Goal: Information Seeking & Learning: Learn about a topic

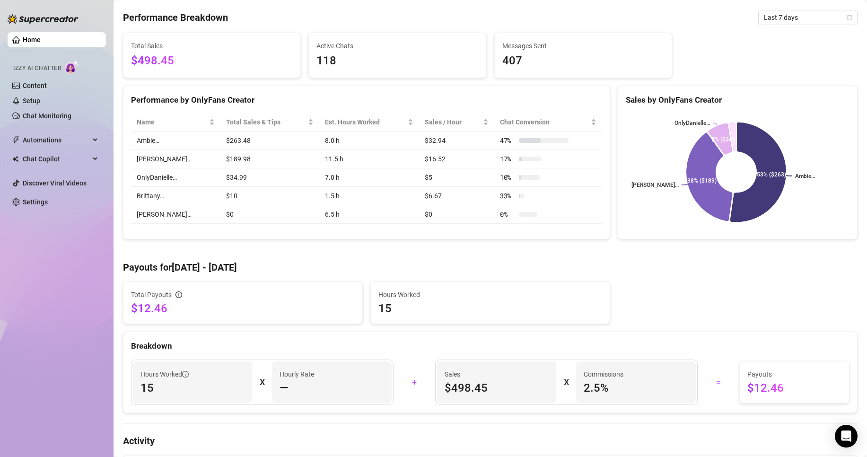
scroll to position [189, 0]
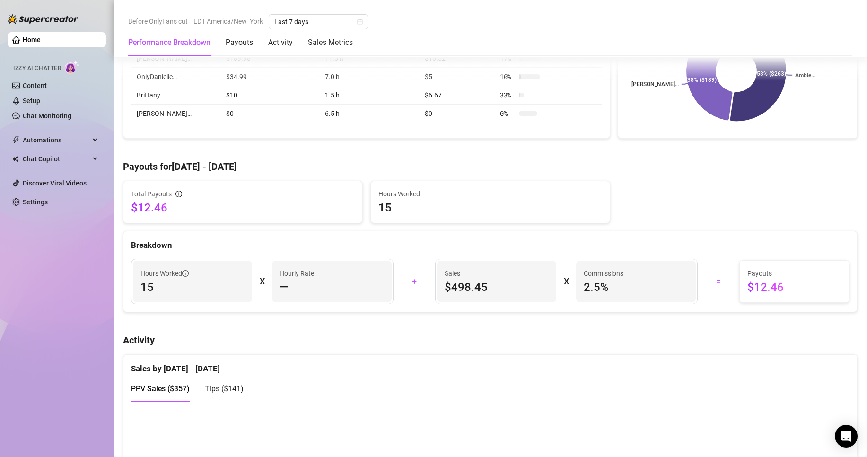
click at [183, 200] on div "Total Payouts $12.46" at bounding box center [243, 202] width 224 height 26
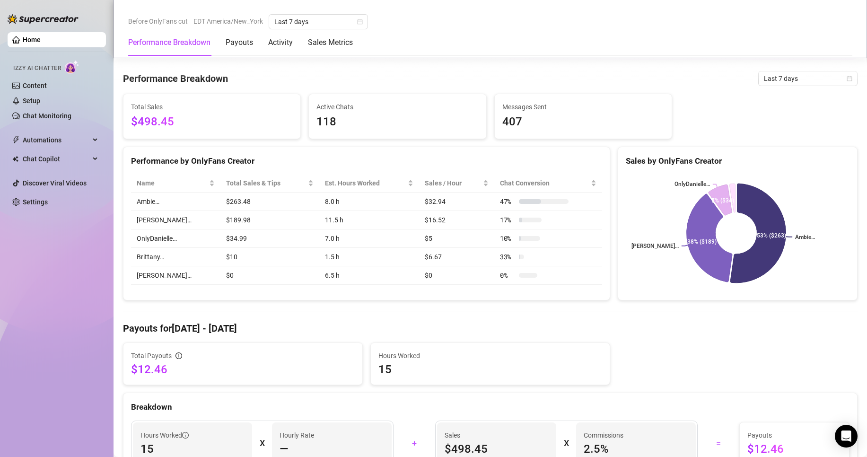
scroll to position [0, 0]
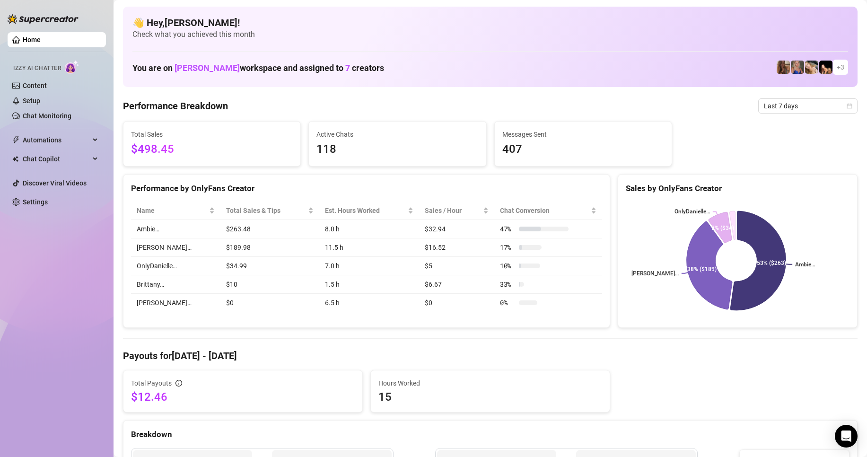
click at [802, 100] on span "Last 7 days" at bounding box center [808, 106] width 88 height 14
click at [781, 123] on div "Last 24 hours" at bounding box center [800, 125] width 84 height 10
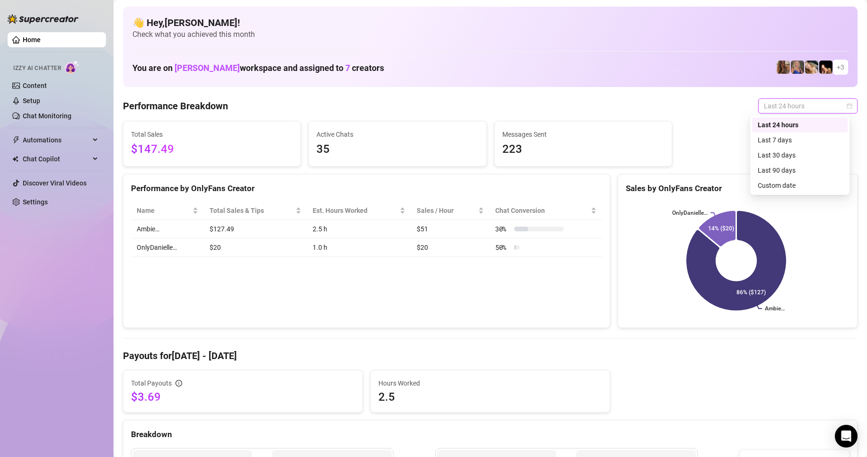
click at [782, 111] on span "Last 24 hours" at bounding box center [808, 106] width 88 height 14
click at [808, 126] on div "Last 24 hours" at bounding box center [800, 125] width 84 height 10
click at [810, 107] on span "Last 24 hours" at bounding box center [808, 106] width 88 height 14
click at [806, 109] on span "Last 24 hours" at bounding box center [808, 106] width 88 height 14
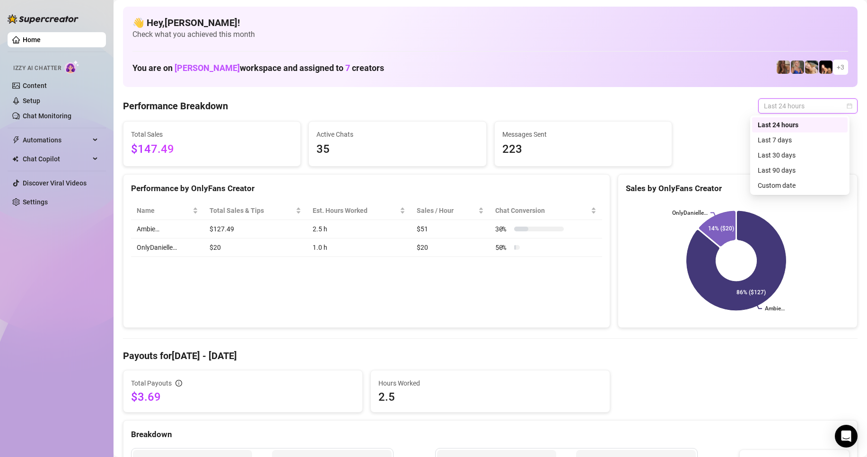
click at [576, 103] on div "Performance Breakdown Last 24 hours" at bounding box center [490, 105] width 735 height 15
click at [792, 98] on div "Last 24 hours" at bounding box center [807, 105] width 99 height 15
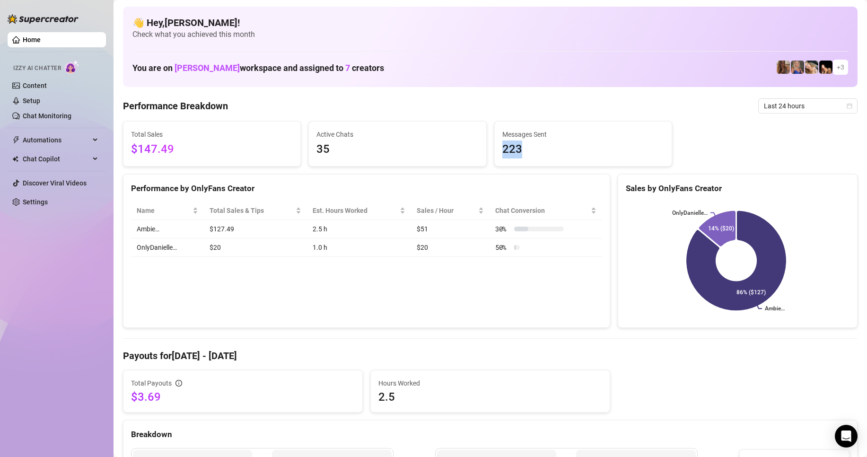
drag, startPoint x: 533, startPoint y: 150, endPoint x: 491, endPoint y: 159, distance: 43.1
click at [495, 159] on div "Messages Sent 223" at bounding box center [583, 144] width 177 height 44
click at [550, 166] on div "Messages Sent 223" at bounding box center [583, 143] width 178 height 45
click at [598, 207] on div "Name Total Sales & Tips Est. Hours Worked Sales / Hour Chat Conversion Ambie… $…" at bounding box center [366, 229] width 486 height 71
drag, startPoint x: 341, startPoint y: 251, endPoint x: 292, endPoint y: 248, distance: 49.3
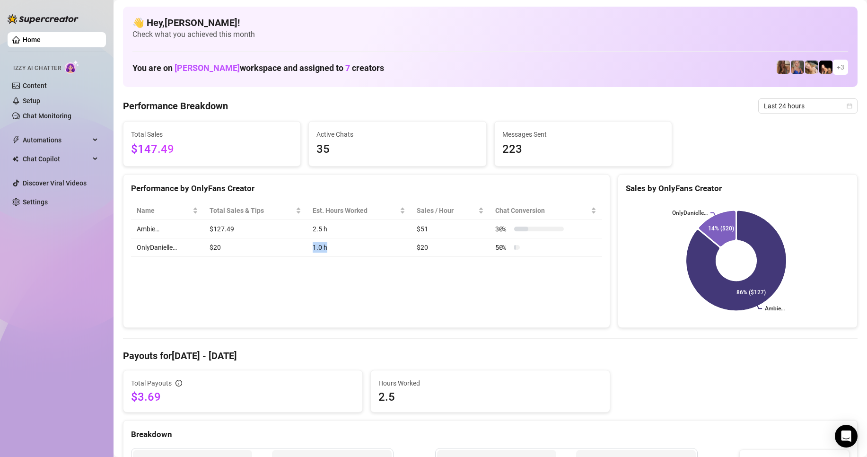
click at [297, 248] on tr "OnlyDanielle… $20 1.0 h $20 50 %" at bounding box center [366, 247] width 471 height 18
click at [318, 255] on td "1.0 h" at bounding box center [359, 247] width 104 height 18
click at [217, 247] on td "$20" at bounding box center [255, 247] width 103 height 18
click at [231, 247] on td "$20" at bounding box center [255, 247] width 103 height 18
click at [250, 231] on td "$127.49" at bounding box center [255, 229] width 103 height 18
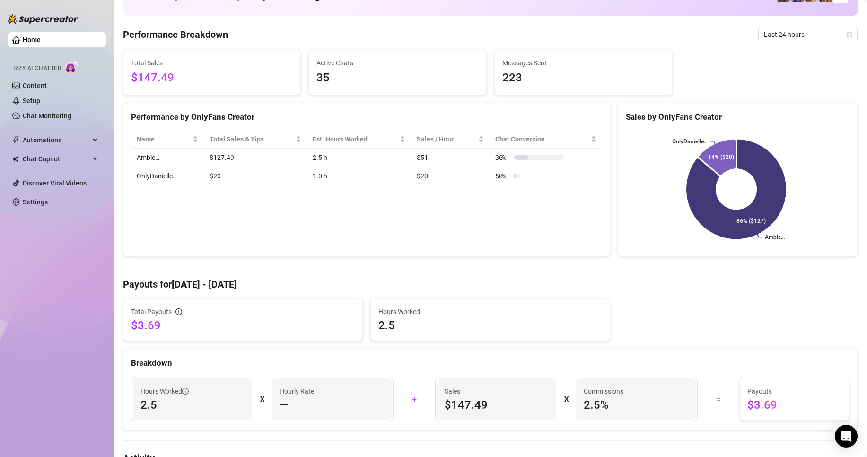
scroll to position [53, 0]
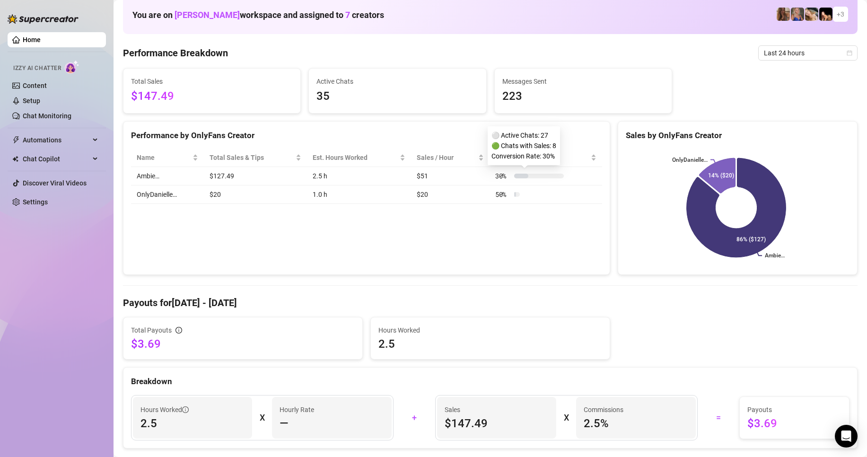
click at [527, 176] on div at bounding box center [539, 176] width 50 height 5
click at [530, 182] on td "30 %" at bounding box center [546, 176] width 113 height 18
click at [529, 176] on div at bounding box center [539, 176] width 50 height 5
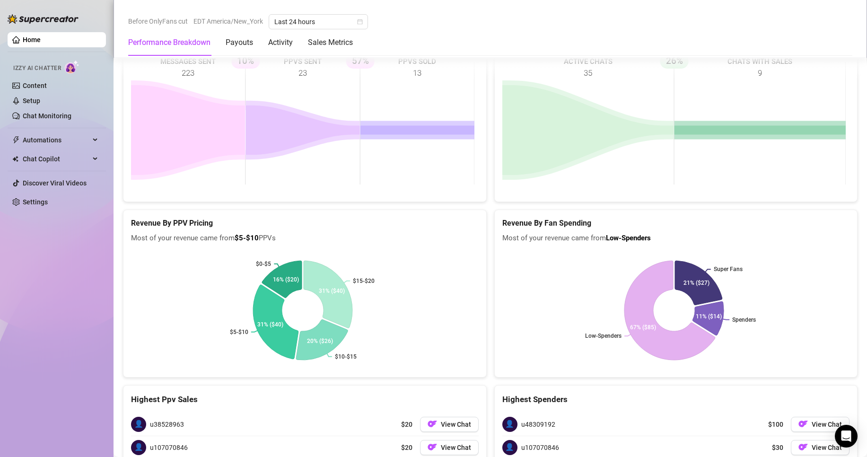
scroll to position [1189, 0]
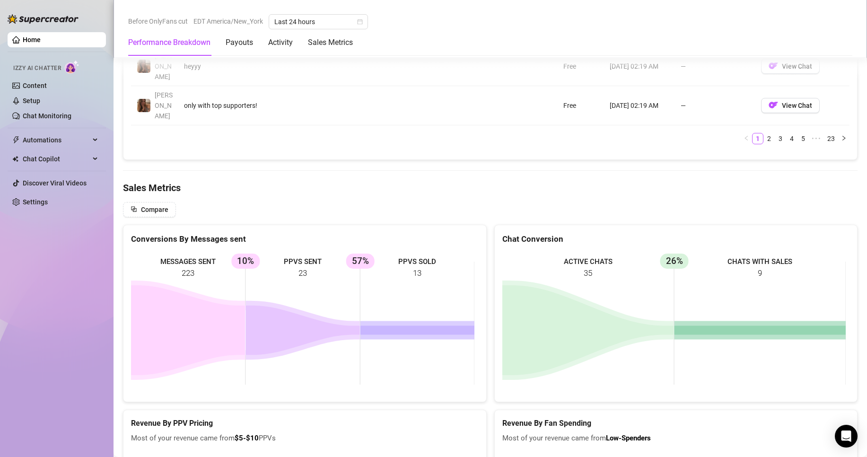
drag, startPoint x: 290, startPoint y: 260, endPoint x: 273, endPoint y: 251, distance: 18.7
click at [273, 254] on rect at bounding box center [303, 323] width 344 height 142
drag, startPoint x: 304, startPoint y: 271, endPoint x: 290, endPoint y: 266, distance: 15.0
click at [285, 269] on rect at bounding box center [303, 323] width 344 height 142
click at [157, 206] on span "Compare" at bounding box center [154, 210] width 27 height 8
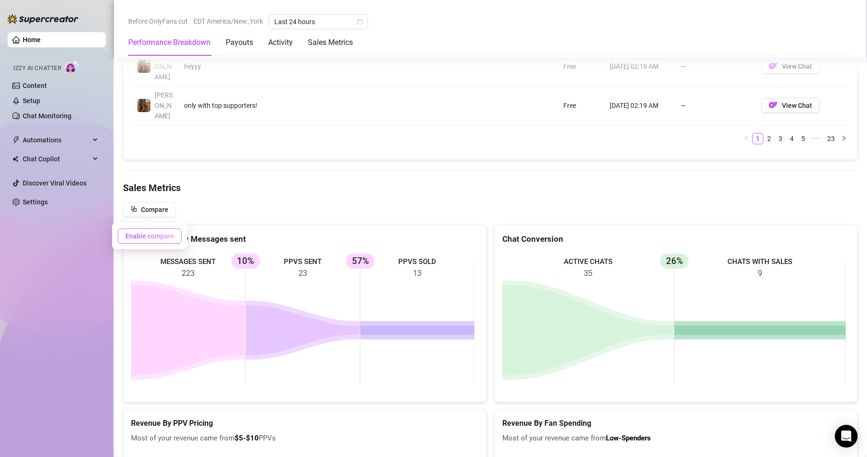
click at [155, 240] on button "Enable compare" at bounding box center [150, 236] width 64 height 15
click at [155, 241] on button "Enable compare" at bounding box center [150, 236] width 64 height 15
click at [158, 209] on span "Compare" at bounding box center [154, 210] width 27 height 8
drag, startPoint x: 158, startPoint y: 209, endPoint x: 142, endPoint y: 234, distance: 29.5
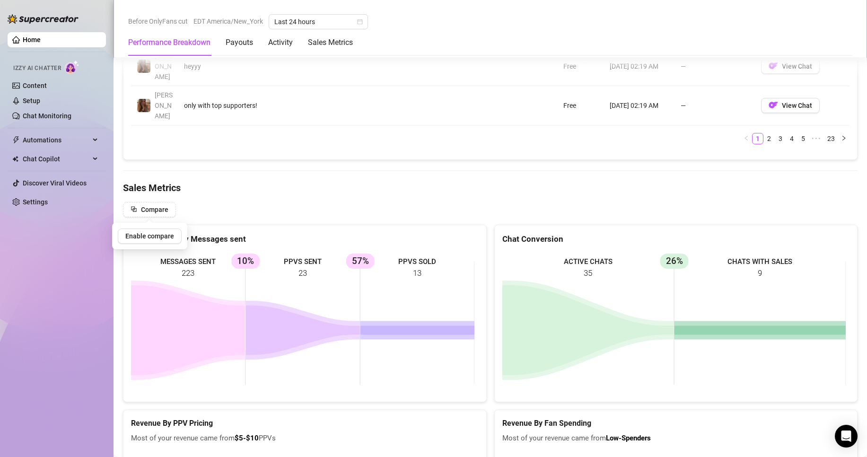
click at [158, 210] on span "Compare" at bounding box center [154, 210] width 27 height 8
click at [146, 210] on span "Compare" at bounding box center [154, 210] width 27 height 8
click at [140, 241] on button "Enable compare" at bounding box center [150, 236] width 64 height 15
click at [272, 187] on Metrics "Sales Metrics" at bounding box center [490, 187] width 735 height 13
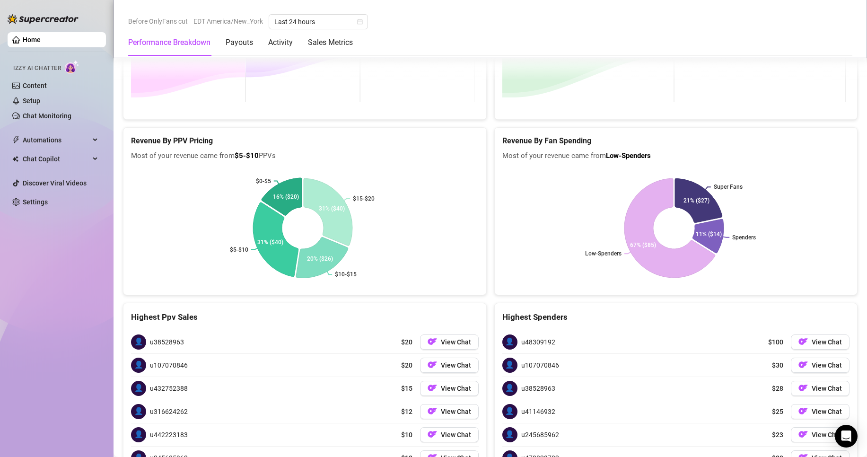
scroll to position [1141, 0]
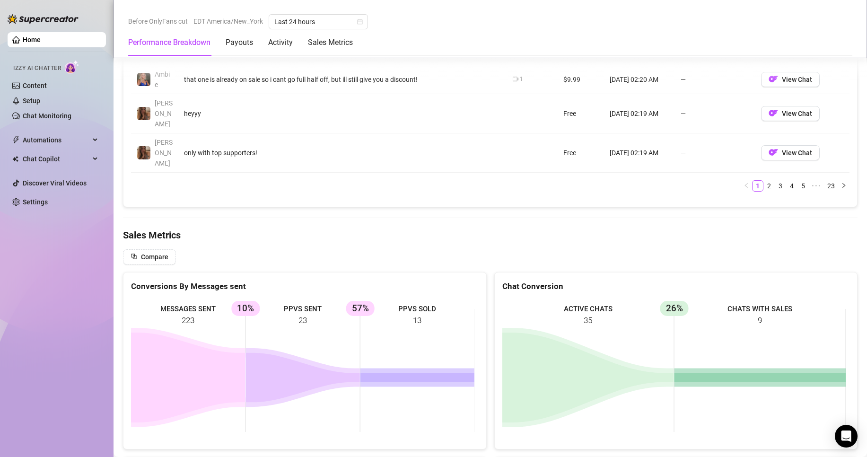
drag, startPoint x: 785, startPoint y: 310, endPoint x: 737, endPoint y: 308, distance: 48.3
click at [737, 308] on rect at bounding box center [675, 371] width 344 height 142
drag, startPoint x: 689, startPoint y: 302, endPoint x: 757, endPoint y: 304, distance: 67.7
click at [672, 308] on rect at bounding box center [675, 371] width 344 height 142
drag, startPoint x: 784, startPoint y: 321, endPoint x: 696, endPoint y: 314, distance: 87.8
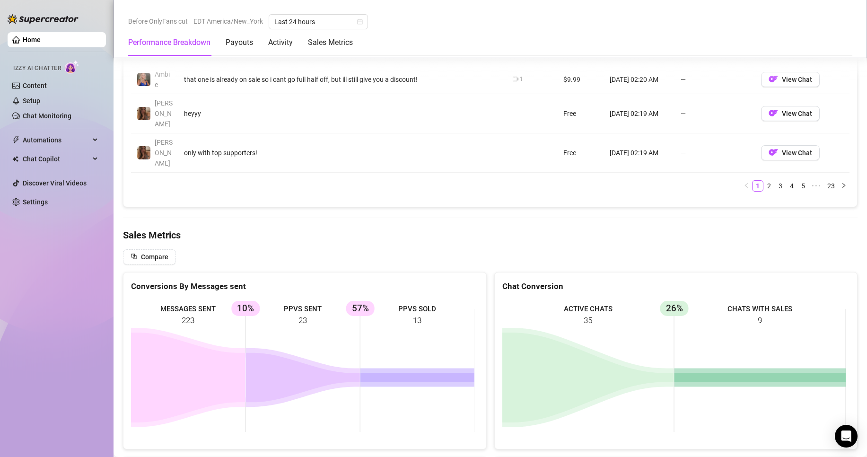
click at [741, 317] on rect at bounding box center [675, 371] width 344 height 142
drag, startPoint x: 669, startPoint y: 305, endPoint x: 781, endPoint y: 306, distance: 112.1
click at [681, 305] on rect at bounding box center [675, 371] width 344 height 142
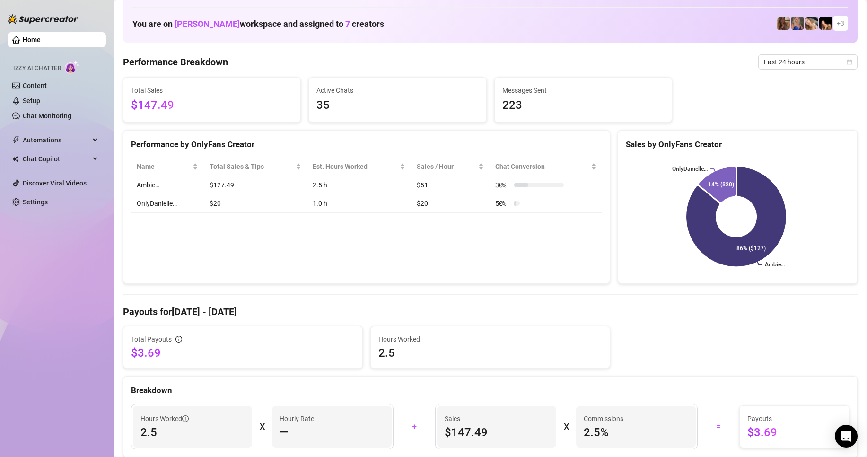
scroll to position [0, 0]
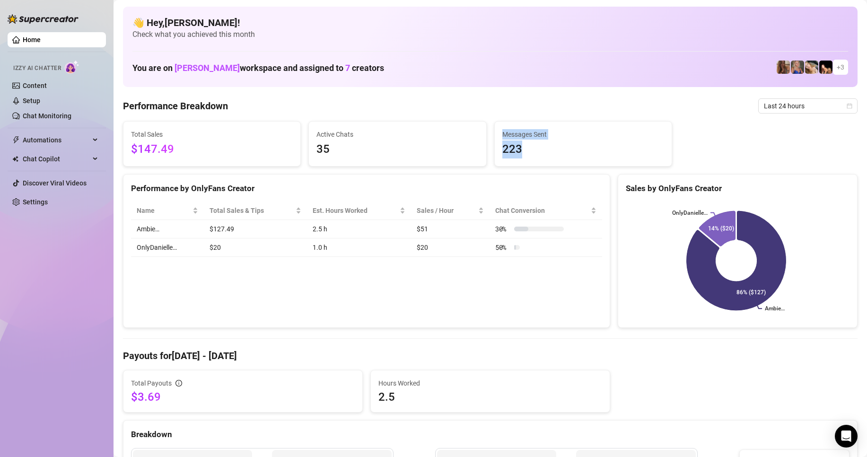
drag, startPoint x: 533, startPoint y: 150, endPoint x: 495, endPoint y: 149, distance: 38.4
click at [482, 149] on div "Total Sales $147.49 Active Chats 35 Messages Sent 223" at bounding box center [490, 143] width 742 height 45
click at [526, 149] on span "223" at bounding box center [584, 150] width 162 height 18
drag, startPoint x: 530, startPoint y: 150, endPoint x: 465, endPoint y: 146, distance: 65.4
click at [465, 146] on div "Total Sales $147.49 Active Chats 35 Messages Sent 223" at bounding box center [490, 143] width 742 height 45
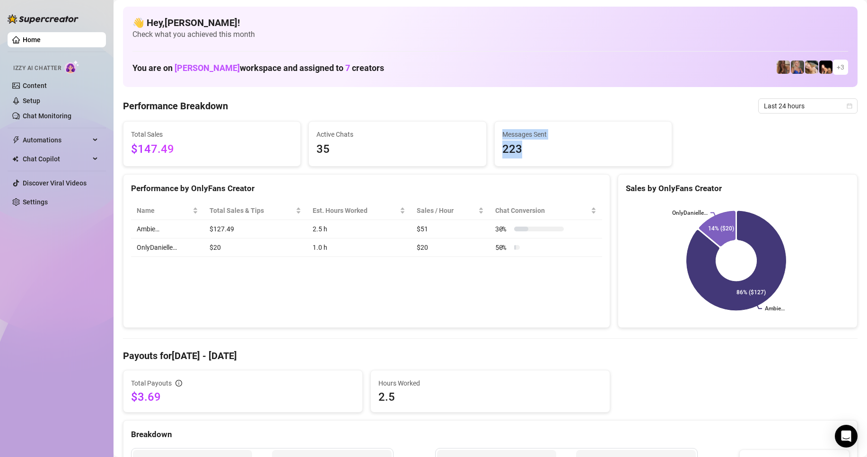
click at [555, 149] on span "223" at bounding box center [584, 150] width 162 height 18
click at [563, 155] on span "223" at bounding box center [584, 150] width 162 height 18
click at [5, 78] on aside "Home Izzy AI Chatter Content Setup Chat Monitoring Automations Chat Copilot Dis…" at bounding box center [57, 228] width 114 height 457
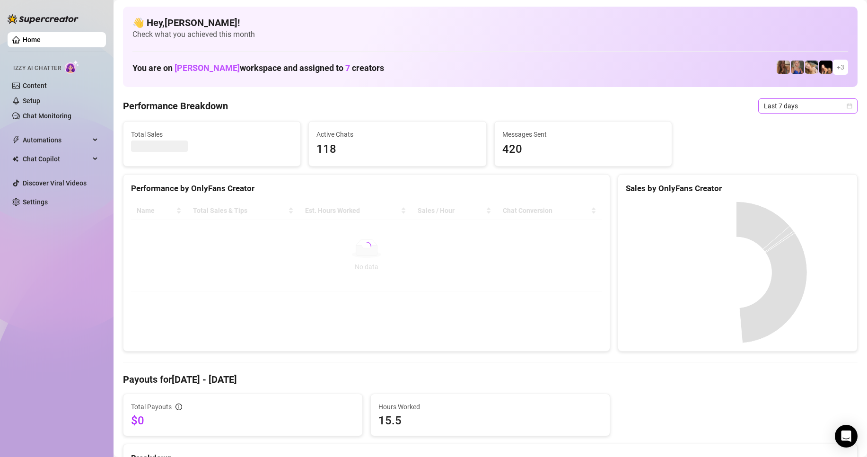
click at [800, 103] on span "Last 7 days" at bounding box center [808, 106] width 88 height 14
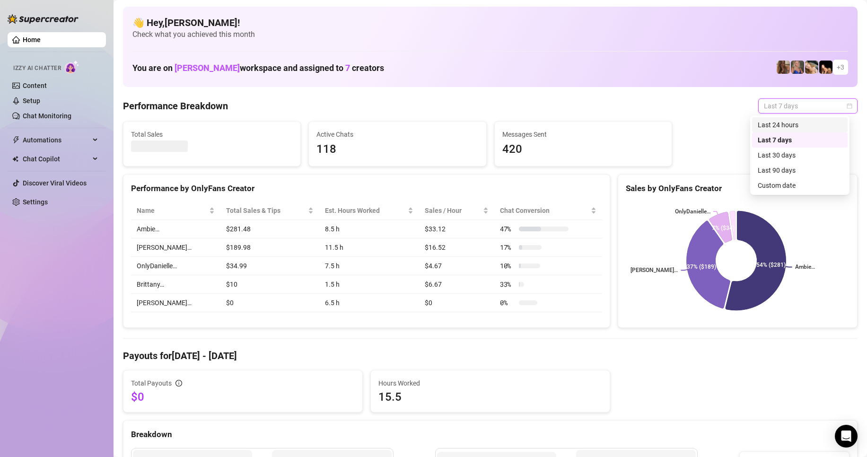
click at [797, 124] on div "Last 24 hours" at bounding box center [800, 125] width 84 height 10
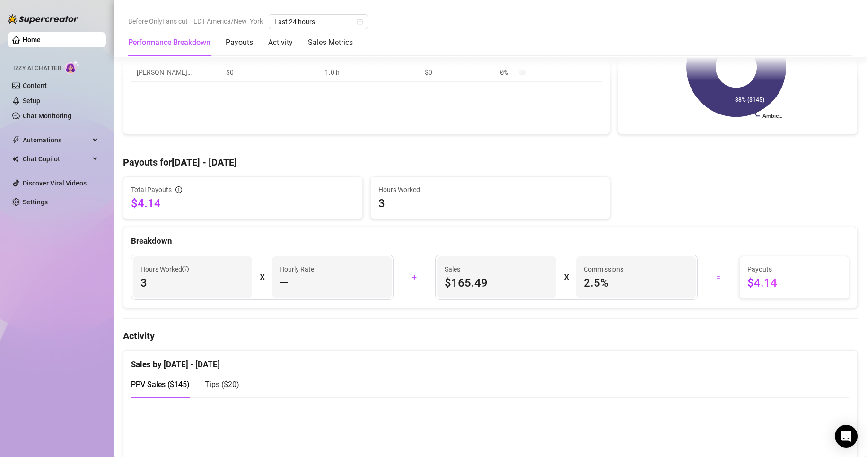
scroll to position [142, 0]
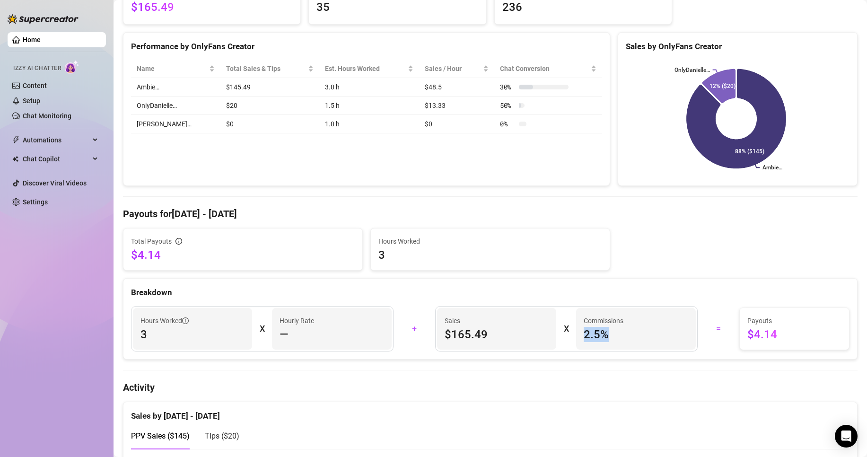
drag, startPoint x: 602, startPoint y: 334, endPoint x: 574, endPoint y: 335, distance: 28.0
click at [576, 335] on div "Commissions 2.5 %" at bounding box center [635, 329] width 119 height 42
click at [592, 335] on span "2.5 %" at bounding box center [636, 334] width 104 height 15
drag, startPoint x: 605, startPoint y: 332, endPoint x: 417, endPoint y: 289, distance: 193.2
click at [491, 321] on div "Sales $165.49 X Commissions 2.5 %" at bounding box center [566, 328] width 263 height 45
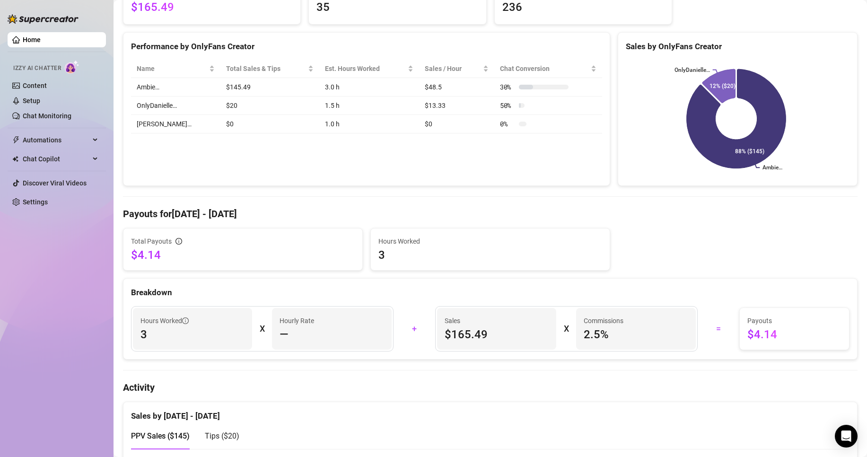
click at [396, 286] on div "Breakdown" at bounding box center [490, 289] width 734 height 20
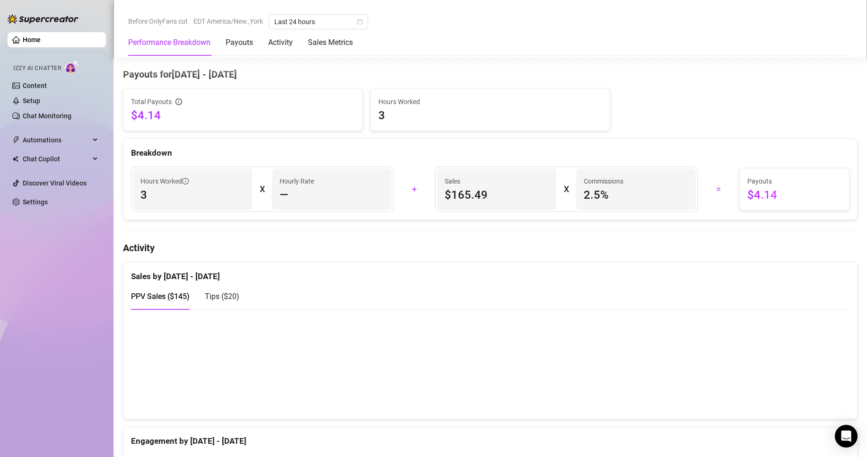
scroll to position [237, 0]
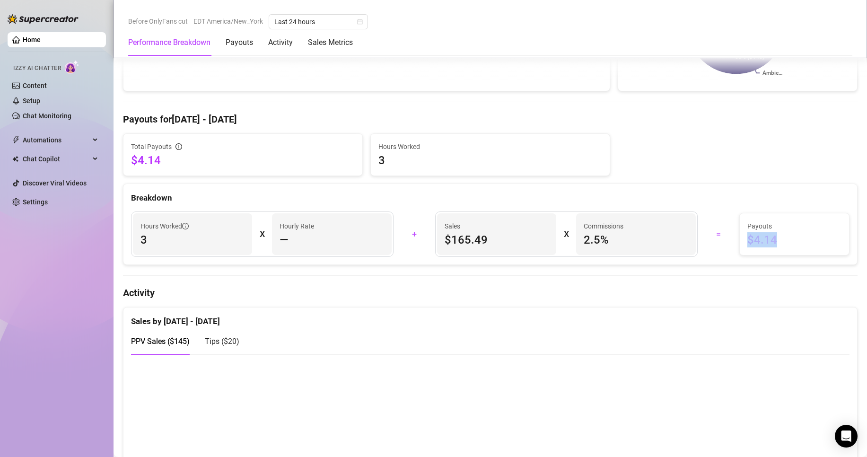
drag, startPoint x: 777, startPoint y: 238, endPoint x: 738, endPoint y: 238, distance: 38.8
click at [740, 238] on div "Payouts $4.14" at bounding box center [794, 234] width 109 height 42
click at [783, 235] on span "$4.14" at bounding box center [795, 239] width 94 height 15
drag, startPoint x: 784, startPoint y: 235, endPoint x: 742, endPoint y: 237, distance: 42.1
click at [748, 237] on span "$4.14" at bounding box center [795, 239] width 94 height 15
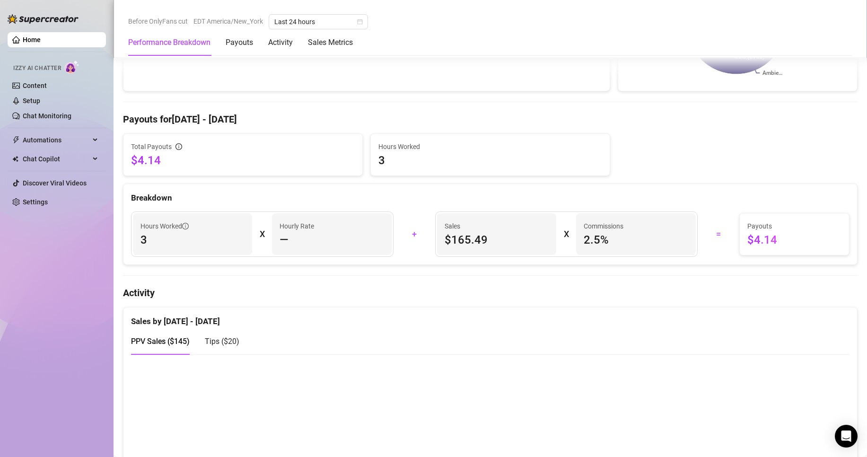
click at [601, 169] on div "Hours Worked 3" at bounding box center [490, 155] width 239 height 42
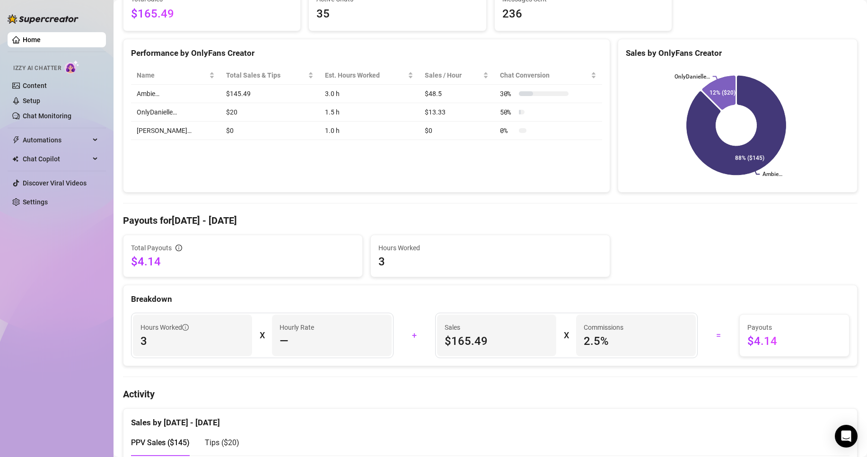
scroll to position [95, 0]
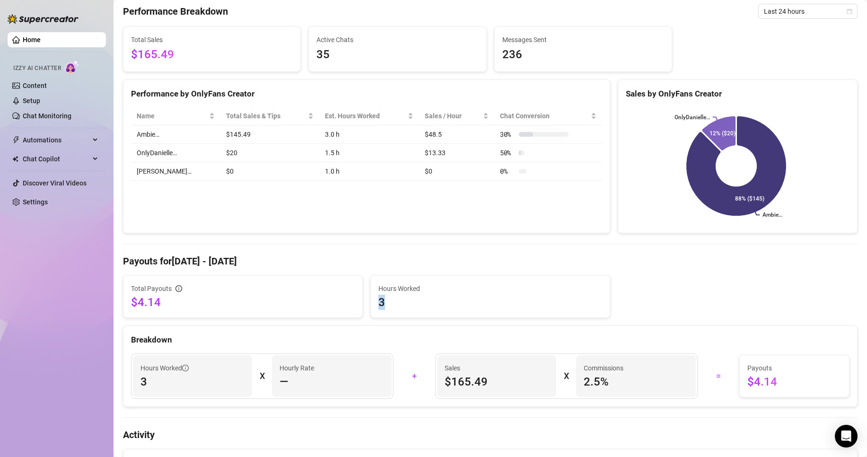
drag, startPoint x: 414, startPoint y: 307, endPoint x: 374, endPoint y: 303, distance: 39.5
click at [374, 303] on div "Hours Worked 3" at bounding box center [490, 297] width 239 height 42
click at [394, 300] on span "3" at bounding box center [491, 302] width 224 height 15
drag, startPoint x: 381, startPoint y: 301, endPoint x: 369, endPoint y: 303, distance: 11.9
click at [371, 303] on div "Hours Worked 3" at bounding box center [490, 297] width 239 height 42
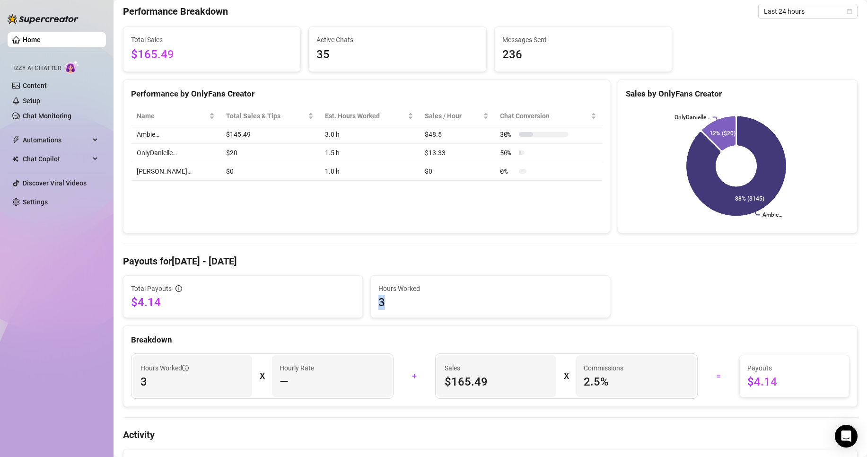
click at [407, 299] on span "3" at bounding box center [491, 302] width 224 height 15
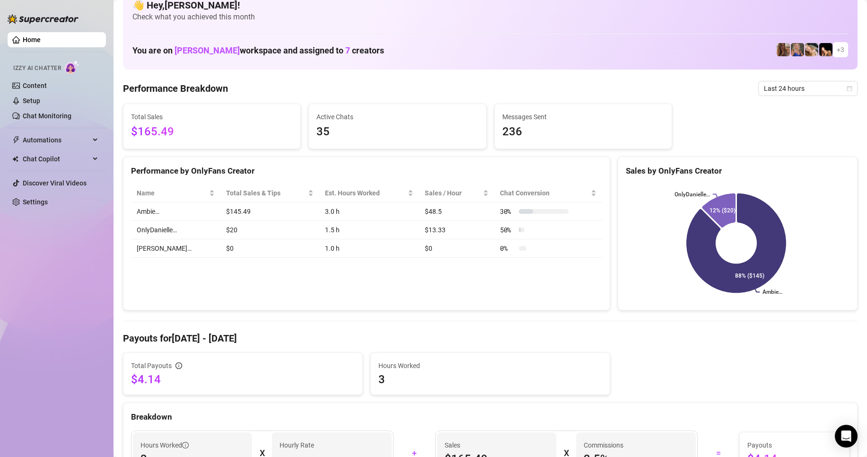
scroll to position [0, 0]
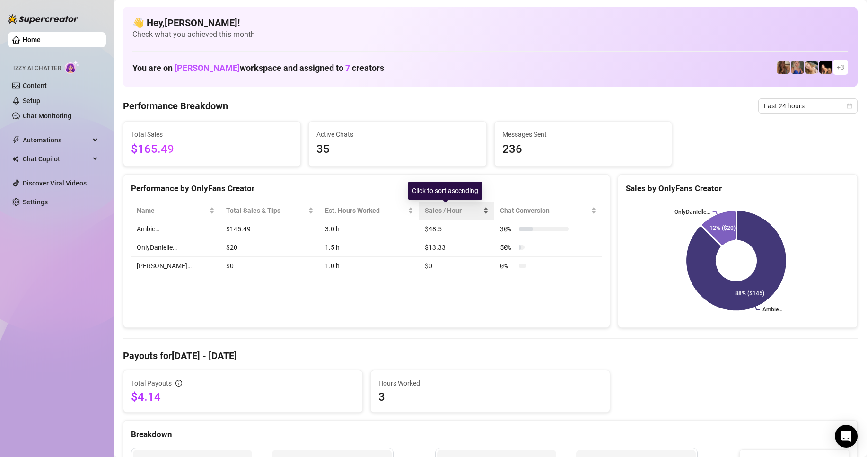
click at [458, 211] on span "Sales / Hour" at bounding box center [453, 210] width 56 height 10
click at [458, 208] on span "Sales / Hour" at bounding box center [453, 210] width 56 height 10
drag, startPoint x: 256, startPoint y: 150, endPoint x: 174, endPoint y: 153, distance: 81.9
click at [174, 153] on div "Total Sales $165.49 Active Chats 35 Messages Sent 236" at bounding box center [490, 143] width 742 height 45
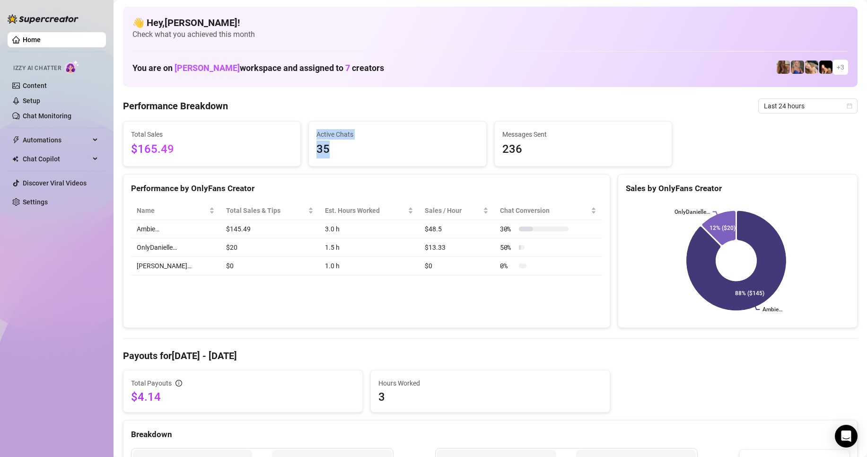
drag, startPoint x: 174, startPoint y: 153, endPoint x: 189, endPoint y: 150, distance: 15.5
click at [176, 153] on span "$165.49" at bounding box center [212, 150] width 162 height 18
click at [357, 154] on span "35" at bounding box center [398, 150] width 162 height 18
drag, startPoint x: 370, startPoint y: 154, endPoint x: 191, endPoint y: 151, distance: 178.9
click at [191, 151] on div "Total Sales $165.49 Active Chats 35 Messages Sent 236" at bounding box center [490, 143] width 742 height 45
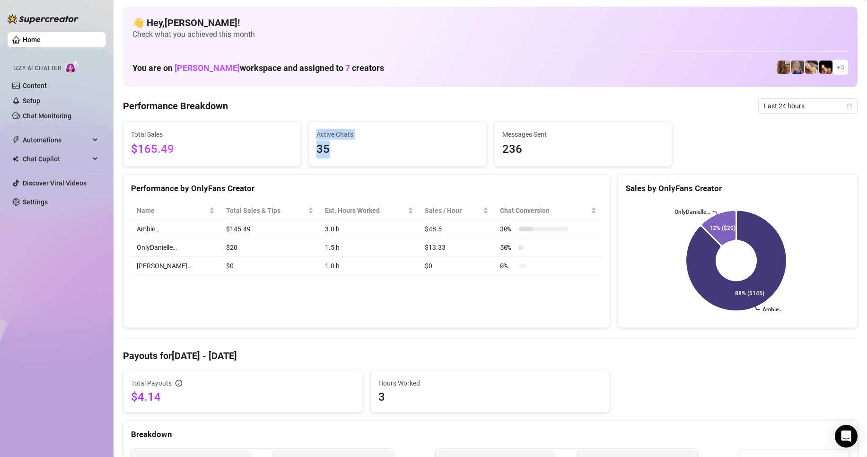
click at [188, 150] on span "$165.49" at bounding box center [212, 150] width 162 height 18
drag, startPoint x: 173, startPoint y: 150, endPoint x: 126, endPoint y: 146, distance: 46.6
click at [126, 146] on div "Total Sales $165.49" at bounding box center [211, 144] width 177 height 44
click at [205, 148] on span "$165.49" at bounding box center [212, 150] width 162 height 18
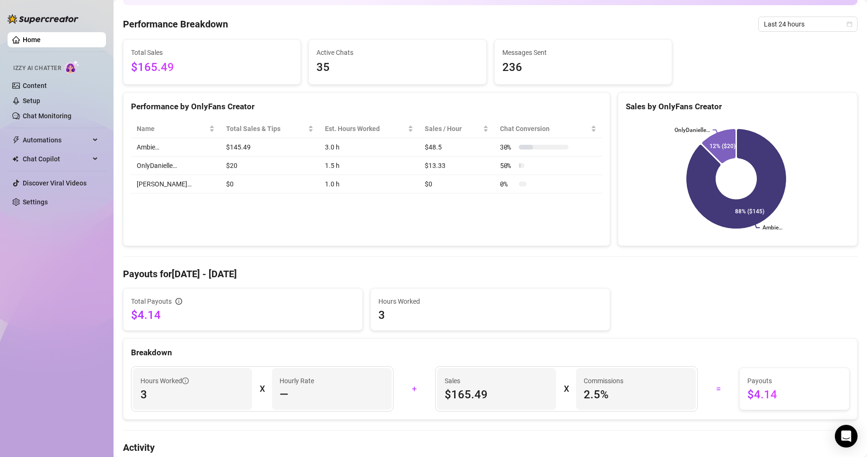
scroll to position [47, 0]
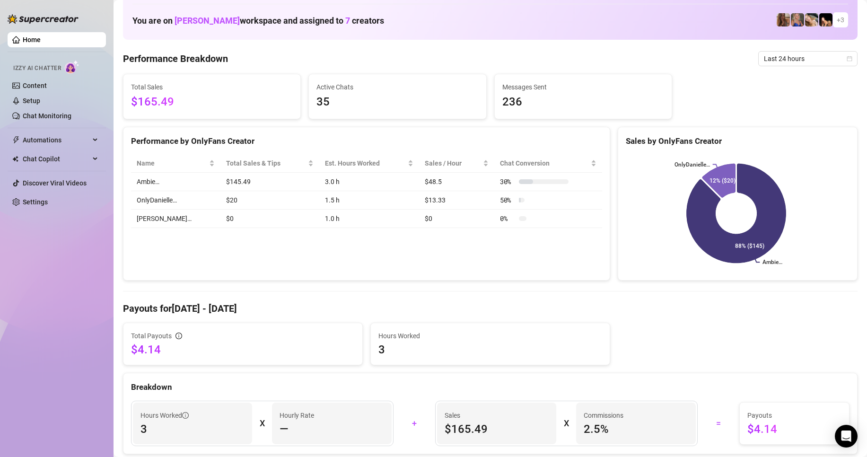
click at [680, 357] on div "Total Payouts $4.14 Hours Worked 3" at bounding box center [490, 344] width 742 height 43
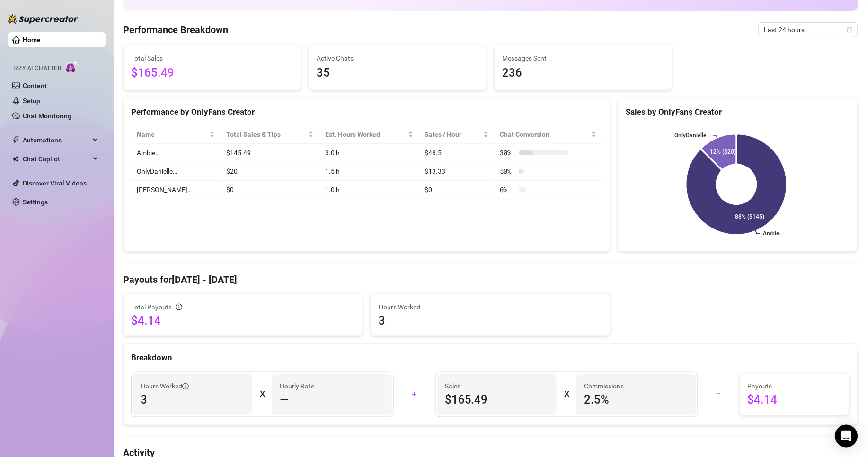
scroll to position [0, 0]
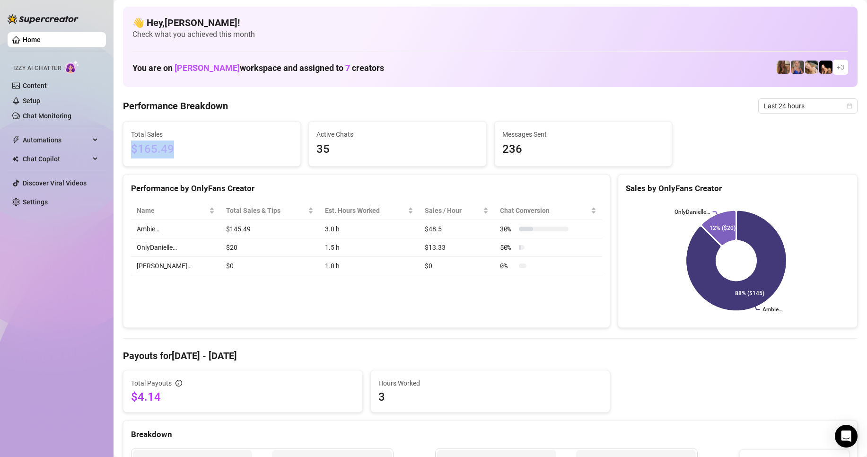
drag, startPoint x: 185, startPoint y: 159, endPoint x: 137, endPoint y: 146, distance: 48.9
click at [125, 148] on div "Total Sales $165.49" at bounding box center [211, 144] width 177 height 44
click at [190, 152] on span "$165.49" at bounding box center [212, 150] width 162 height 18
click at [191, 149] on span "$165.49" at bounding box center [212, 150] width 162 height 18
click at [216, 146] on span "$165.49" at bounding box center [212, 150] width 162 height 18
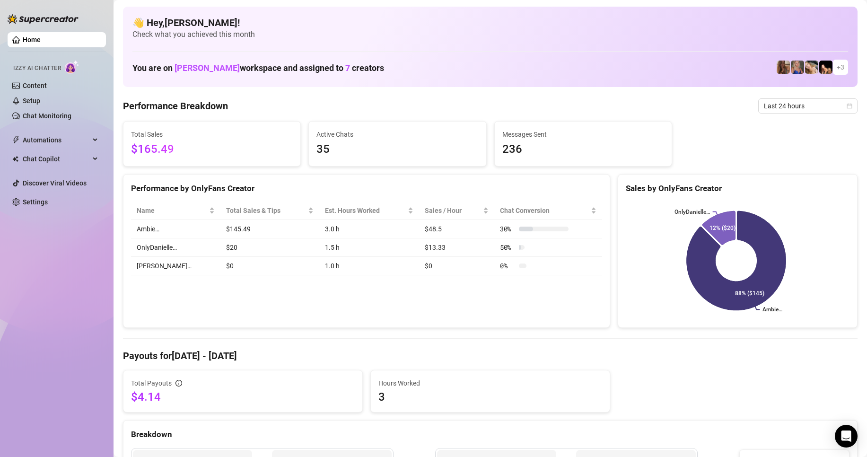
click at [206, 139] on span "Total Sales" at bounding box center [212, 134] width 162 height 10
drag, startPoint x: 221, startPoint y: 152, endPoint x: 151, endPoint y: 156, distance: 70.1
click at [164, 157] on span "$165.49" at bounding box center [212, 150] width 162 height 18
click at [225, 154] on span "$165.49" at bounding box center [212, 150] width 162 height 18
drag, startPoint x: 193, startPoint y: 148, endPoint x: 119, endPoint y: 143, distance: 73.9
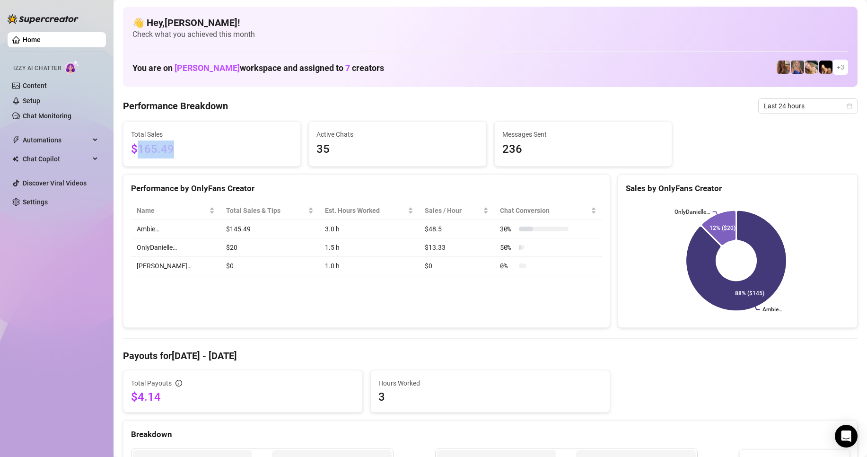
click at [132, 145] on span "$165.49" at bounding box center [212, 150] width 162 height 18
click at [196, 141] on span "$165.49" at bounding box center [212, 150] width 162 height 18
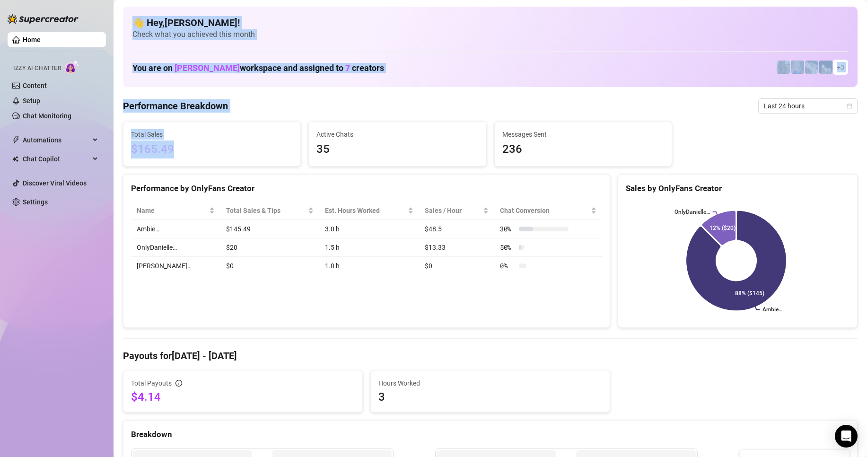
click at [113, 141] on div "Home Izzy AI Chatter Content Setup Chat Monitoring Automations Chat Copilot Dis…" at bounding box center [433, 228] width 867 height 457
click at [198, 137] on span "Total Sales" at bounding box center [212, 134] width 162 height 10
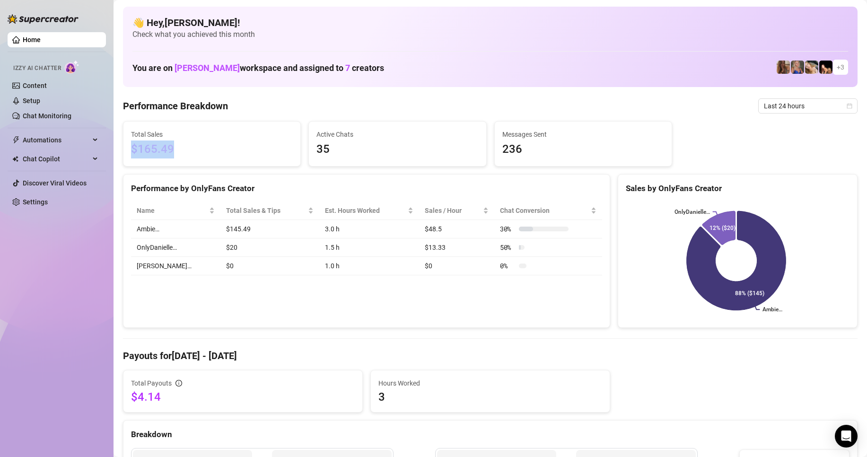
drag, startPoint x: 178, startPoint y: 146, endPoint x: 362, endPoint y: 81, distance: 195.1
copy span "$165.49"
click at [204, 147] on span "$165.49" at bounding box center [212, 150] width 162 height 18
drag, startPoint x: 189, startPoint y: 154, endPoint x: 123, endPoint y: 161, distance: 66.6
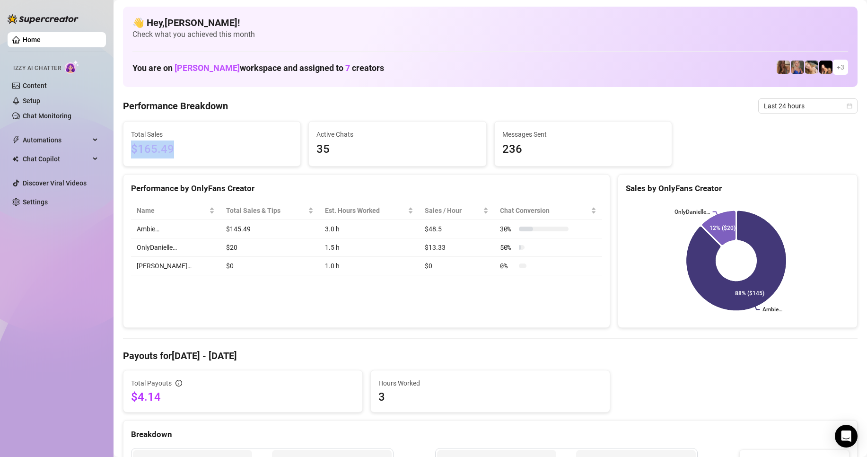
click at [123, 161] on div "Total Sales $165.49" at bounding box center [211, 143] width 185 height 45
click at [193, 147] on span "$165.49" at bounding box center [212, 150] width 162 height 18
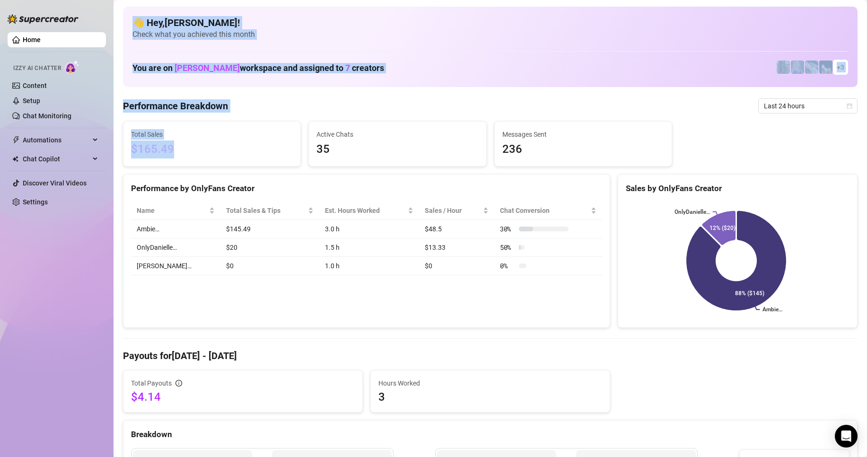
drag, startPoint x: 190, startPoint y: 147, endPoint x: 109, endPoint y: 146, distance: 80.9
click at [109, 146] on div "Home Izzy AI Chatter Content Setup Chat Monitoring Automations Chat Copilot Dis…" at bounding box center [433, 228] width 867 height 457
click at [192, 149] on span "$165.49" at bounding box center [212, 150] width 162 height 18
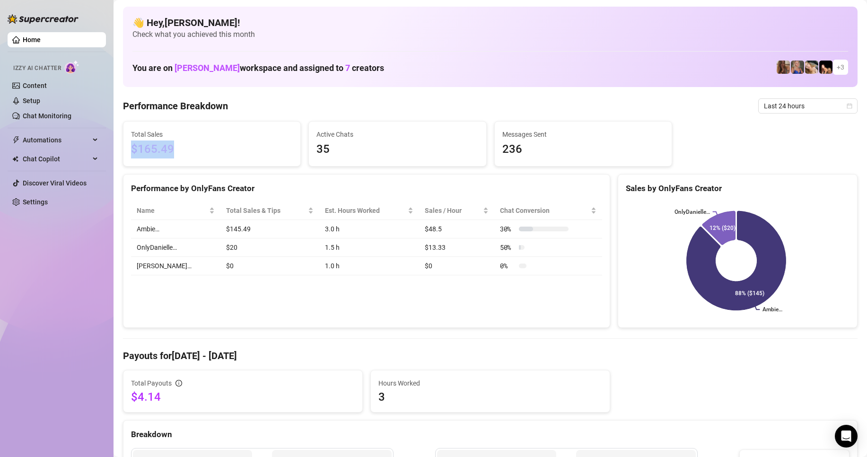
drag, startPoint x: 186, startPoint y: 150, endPoint x: 131, endPoint y: 151, distance: 54.9
click at [131, 151] on span "$165.49" at bounding box center [212, 150] width 162 height 18
click at [193, 152] on span "$165.49" at bounding box center [212, 150] width 162 height 18
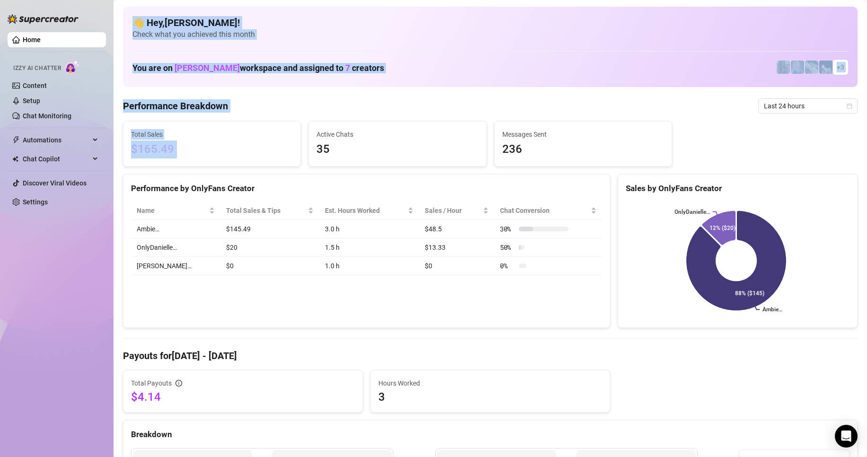
drag, startPoint x: 193, startPoint y: 153, endPoint x: 109, endPoint y: 147, distance: 84.4
click at [109, 147] on div "Home Izzy AI Chatter Content Setup Chat Monitoring Automations Chat Copilot Dis…" at bounding box center [433, 228] width 867 height 457
click at [226, 150] on span "$165.49" at bounding box center [212, 150] width 162 height 18
click at [204, 146] on span "$165.49" at bounding box center [212, 150] width 162 height 18
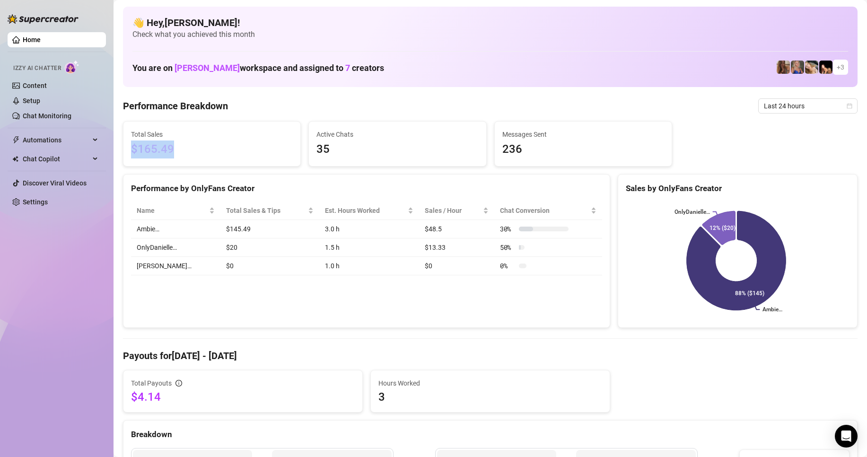
drag, startPoint x: 182, startPoint y: 147, endPoint x: 133, endPoint y: 150, distance: 48.8
click at [133, 150] on span "$165.49" at bounding box center [212, 150] width 162 height 18
click at [178, 150] on span "$165.49" at bounding box center [212, 150] width 162 height 18
drag, startPoint x: 179, startPoint y: 150, endPoint x: 206, endPoint y: 146, distance: 27.3
click at [123, 153] on div "Total Sales $165.49" at bounding box center [211, 144] width 177 height 44
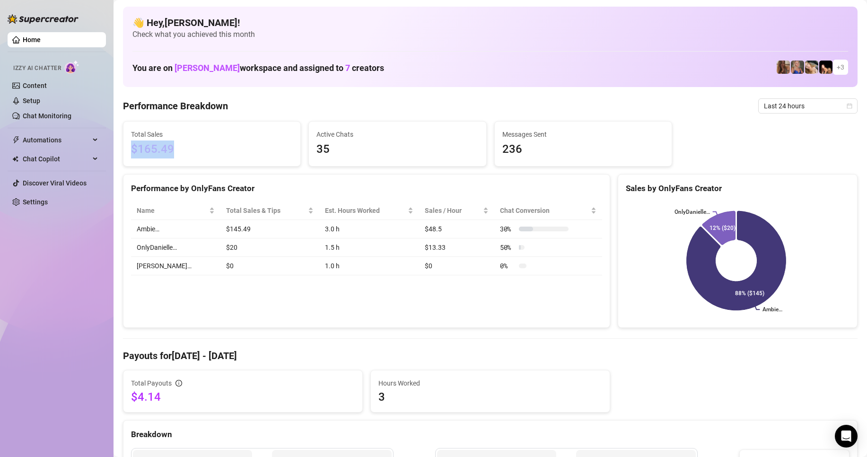
click at [216, 147] on span "$165.49" at bounding box center [212, 150] width 162 height 18
drag, startPoint x: 187, startPoint y: 150, endPoint x: 132, endPoint y: 160, distance: 55.8
click at [132, 160] on div "Total Sales $165.49" at bounding box center [211, 144] width 177 height 44
click at [185, 157] on span "$165.49" at bounding box center [212, 150] width 162 height 18
drag, startPoint x: 184, startPoint y: 152, endPoint x: 176, endPoint y: 154, distance: 7.8
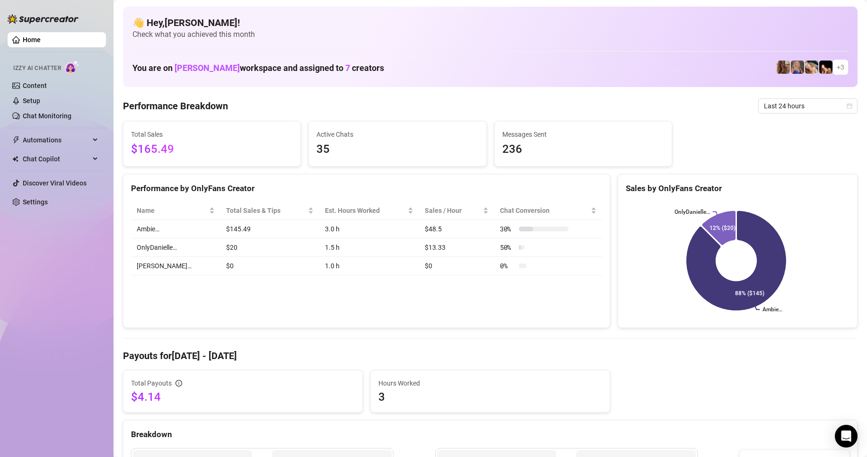
click at [176, 154] on span "$165.49" at bounding box center [212, 150] width 162 height 18
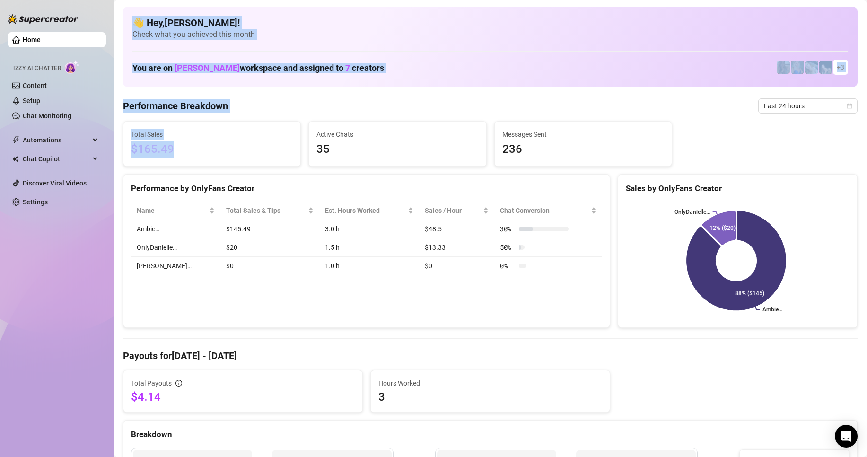
drag, startPoint x: 212, startPoint y: 143, endPoint x: 253, endPoint y: 103, distance: 56.9
click at [94, 150] on div "Home Izzy AI Chatter Content Setup Chat Monitoring Automations Chat Copilot Dis…" at bounding box center [433, 228] width 867 height 457
click at [206, 155] on span "$165.49" at bounding box center [212, 150] width 162 height 18
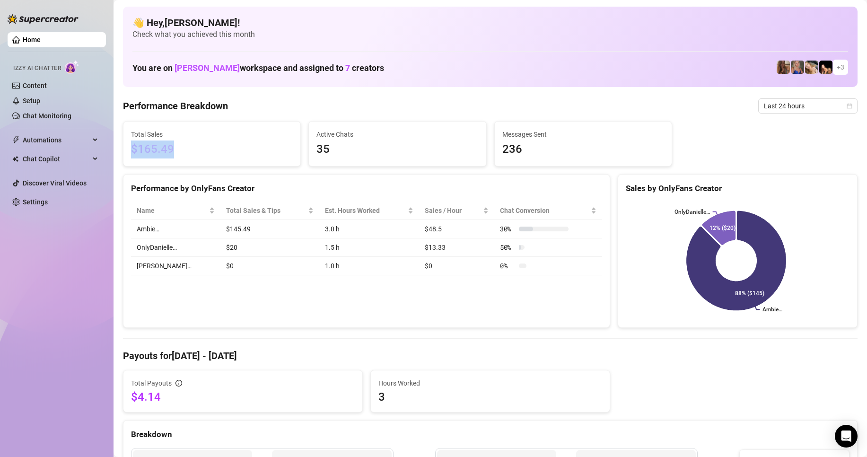
drag, startPoint x: 160, startPoint y: 156, endPoint x: 135, endPoint y: 154, distance: 25.1
click at [130, 157] on div "Total Sales $165.49" at bounding box center [211, 144] width 177 height 44
click at [325, 210] on div "Est. Hours Worked" at bounding box center [365, 210] width 81 height 10
click at [335, 212] on div "Est. Hours Worked" at bounding box center [365, 210] width 81 height 10
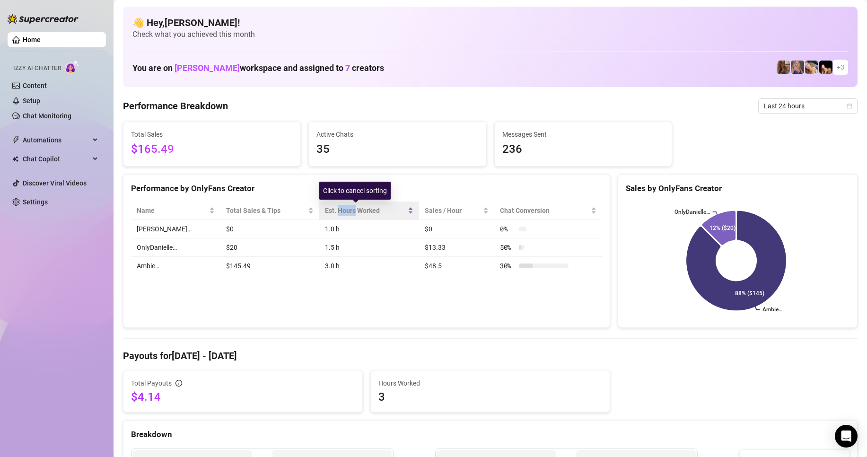
click at [335, 212] on div "Est. Hours Worked" at bounding box center [365, 210] width 81 height 10
click at [441, 321] on div "Performance by OnlyFans Creator Name Total Sales & Tips Est. Hours Worked Sales…" at bounding box center [366, 251] width 487 height 154
click at [434, 289] on div "Performance by OnlyFans Creator Name Total Sales & Tips Est. Hours Worked Sales…" at bounding box center [366, 251] width 487 height 154
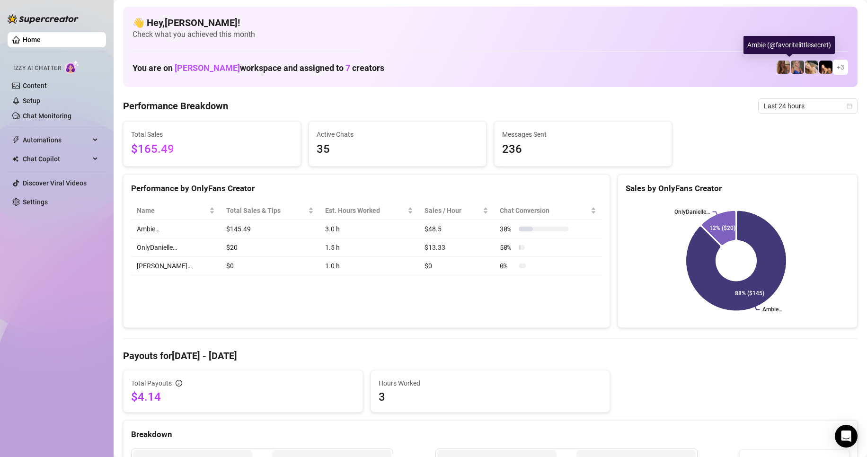
click at [791, 66] on img at bounding box center [797, 67] width 13 height 13
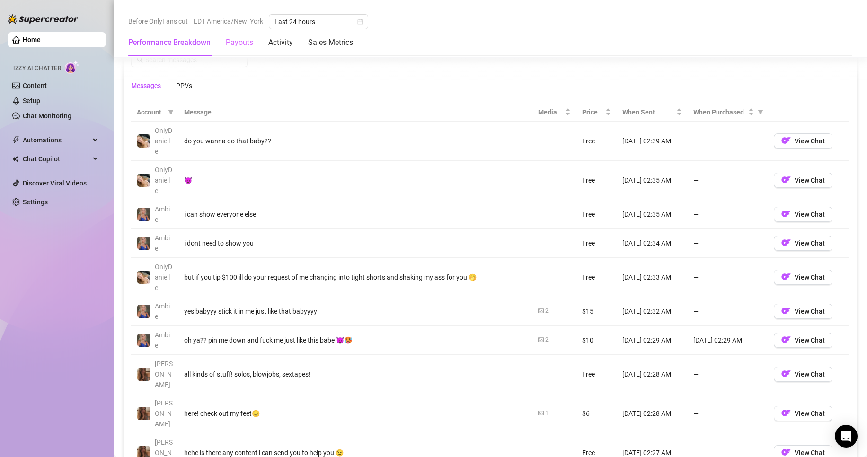
click at [237, 35] on div "Payouts" at bounding box center [239, 42] width 27 height 26
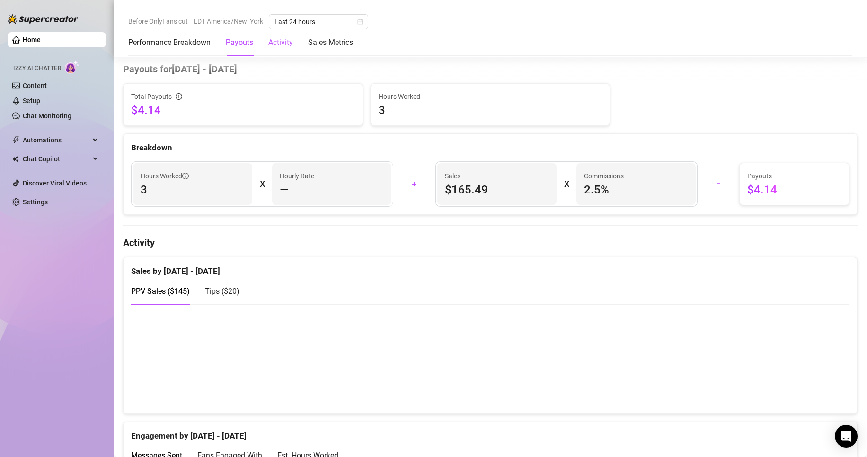
click at [281, 45] on div "Activity" at bounding box center [280, 42] width 25 height 11
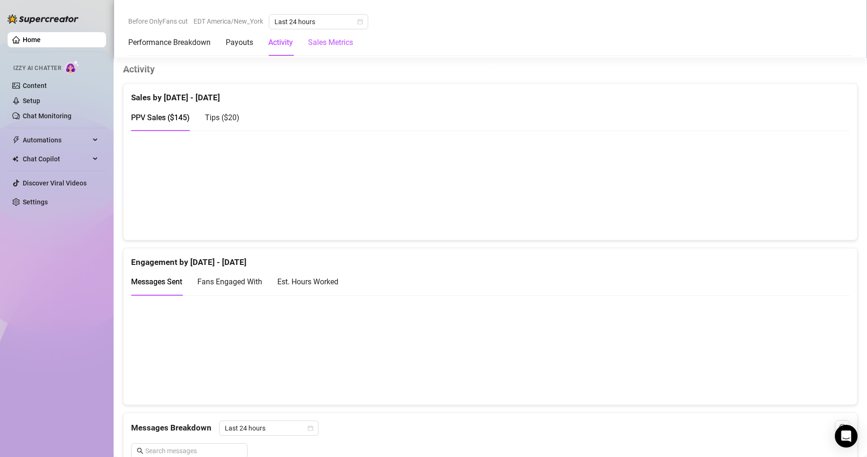
click at [322, 44] on Metrics "Sales Metrics" at bounding box center [330, 42] width 45 height 11
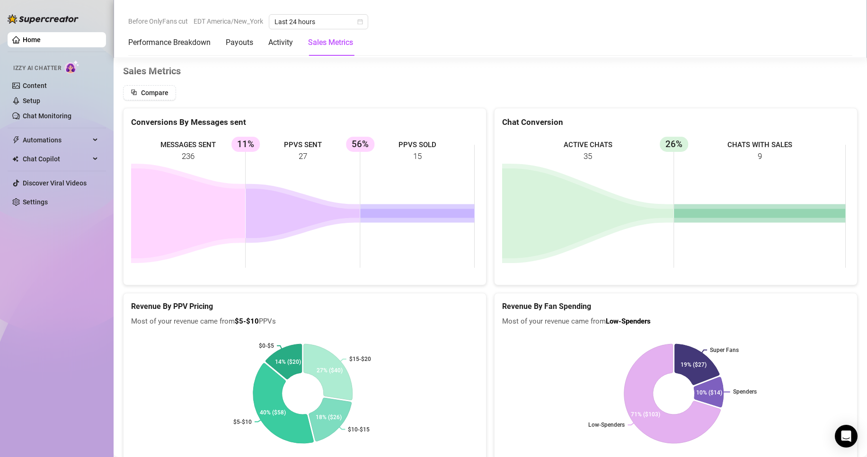
scroll to position [1318, 0]
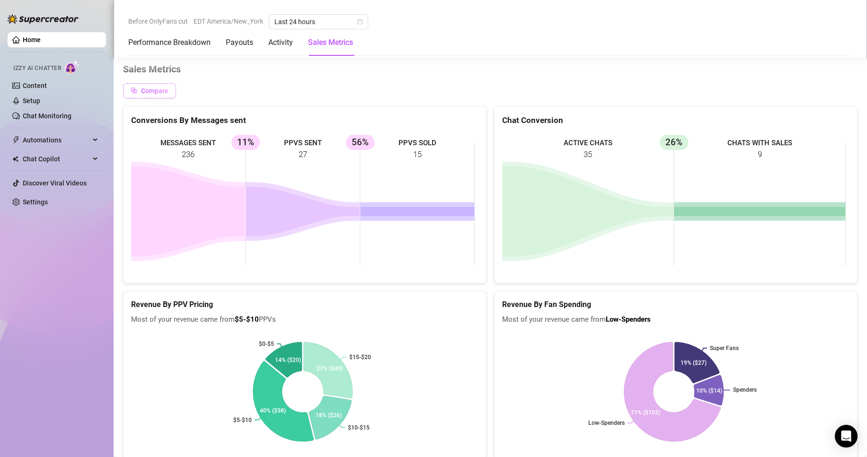
click at [161, 93] on span "Compare" at bounding box center [154, 91] width 27 height 8
click at [149, 115] on span "Enable compare" at bounding box center [149, 118] width 49 height 8
click at [149, 116] on span "Enable compare" at bounding box center [149, 118] width 49 height 8
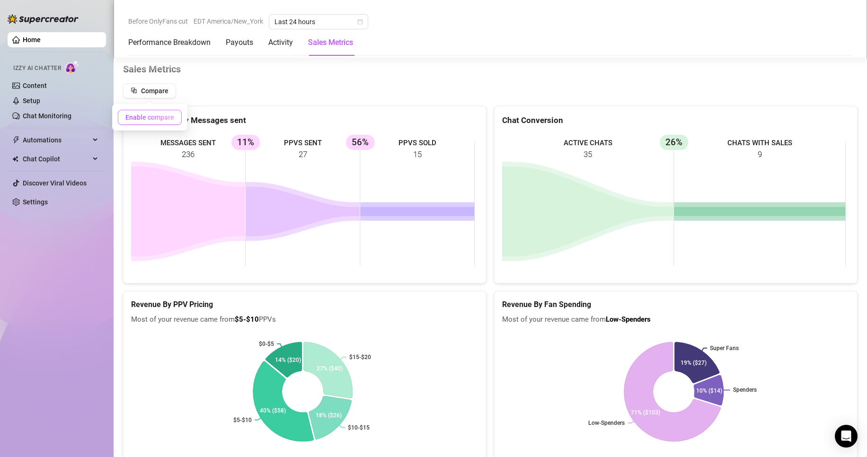
click at [149, 116] on span "Enable compare" at bounding box center [149, 118] width 49 height 8
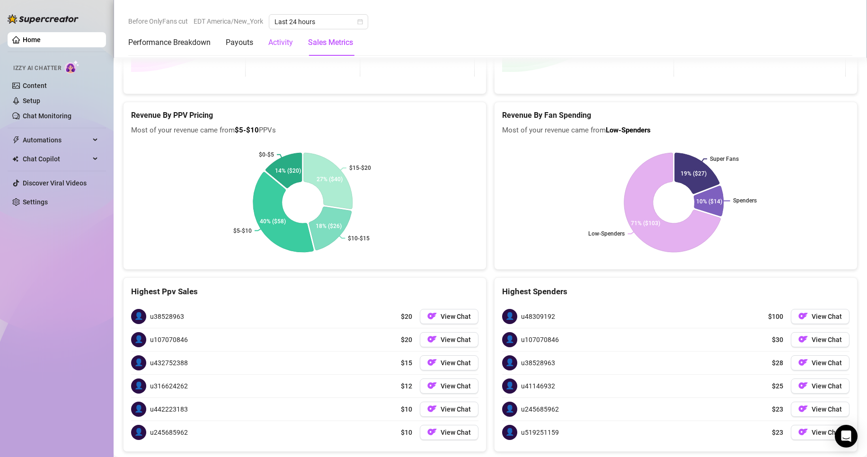
click at [281, 45] on div "Activity" at bounding box center [280, 42] width 25 height 11
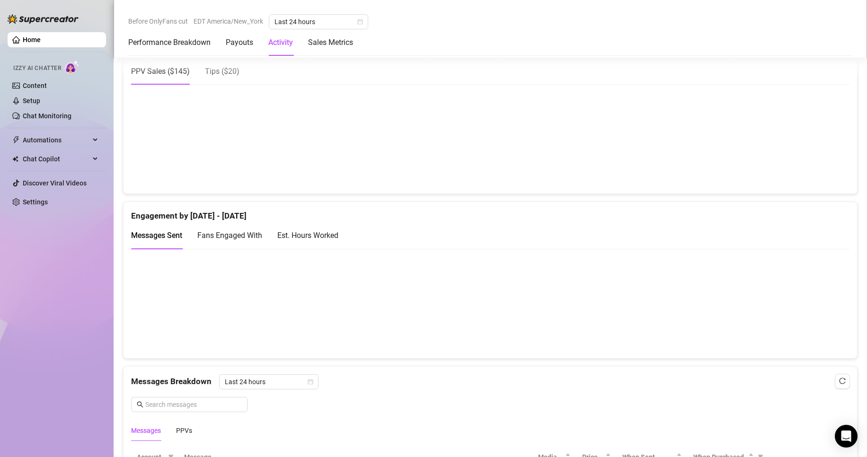
scroll to position [460, 0]
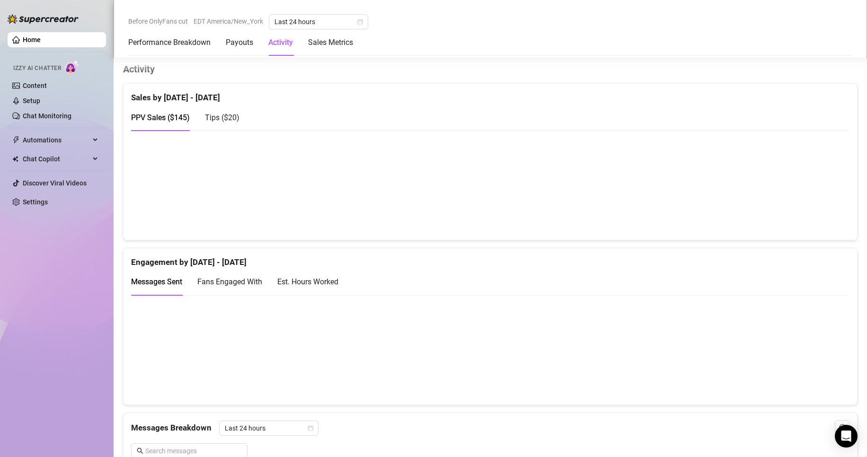
click at [217, 120] on span "Tips ( $20 )" at bounding box center [222, 117] width 35 height 9
click at [174, 116] on span "PPV Sales ( $145 )" at bounding box center [160, 117] width 59 height 9
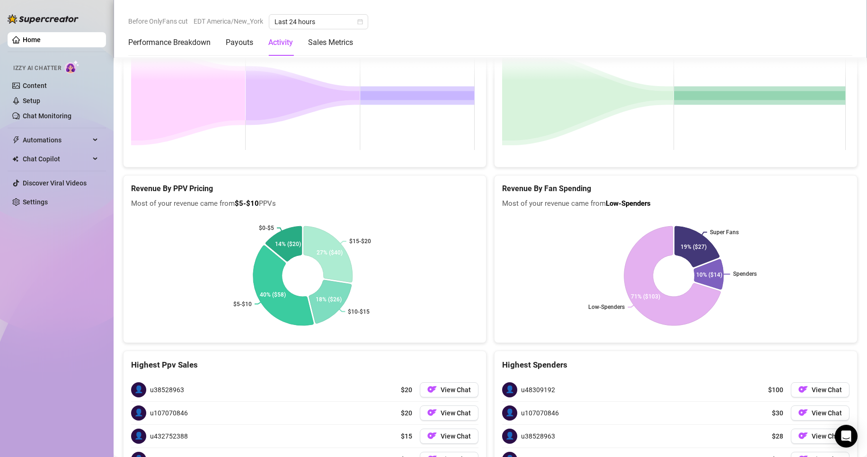
scroll to position [1104, 0]
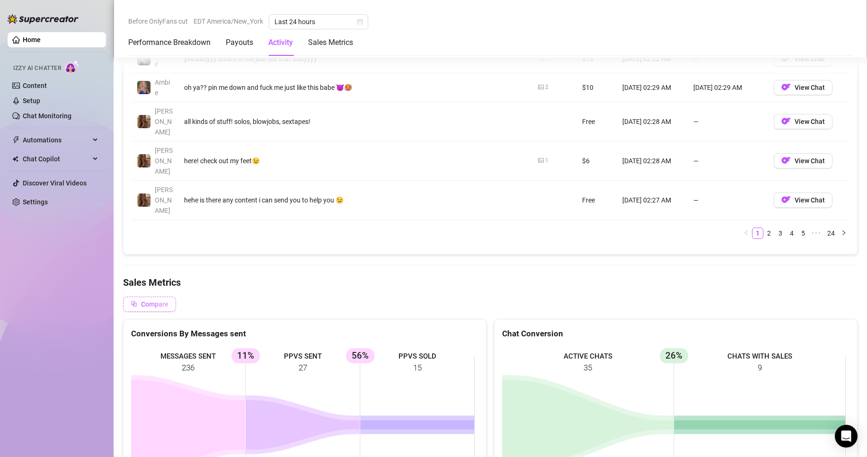
click at [131, 301] on icon "block" at bounding box center [134, 303] width 7 height 7
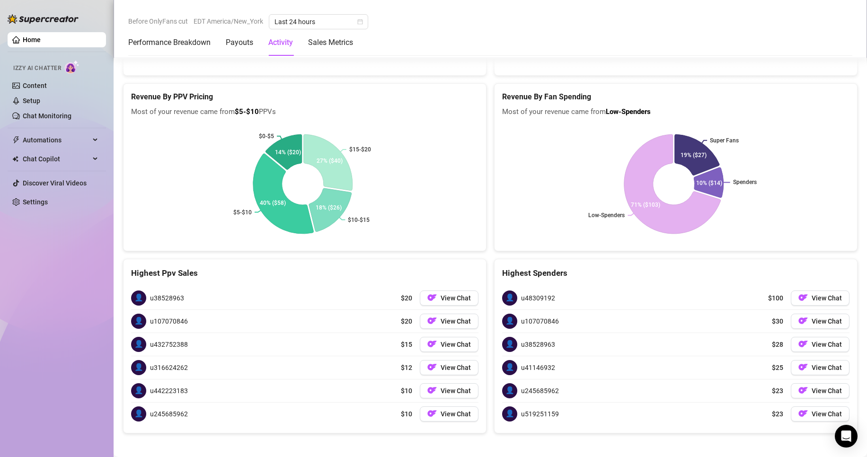
scroll to position [1530, 0]
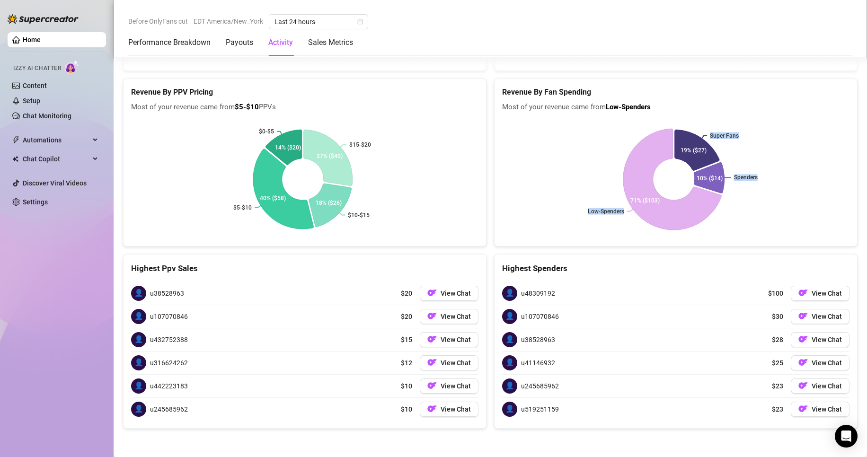
drag, startPoint x: 721, startPoint y: 171, endPoint x: 690, endPoint y: 165, distance: 31.4
click at [690, 165] on icon "Super Fans Spenders Low-Spenders 19% ($27) 10% ($14) 71% ($103)" at bounding box center [674, 179] width 344 height 118
click at [673, 178] on rect at bounding box center [674, 179] width 344 height 118
drag, startPoint x: 720, startPoint y: 185, endPoint x: 706, endPoint y: 168, distance: 22.6
click at [719, 185] on icon "Super Fans Spenders Low-Spenders 19% ($27) 10% ($14) 71% ($103)" at bounding box center [674, 179] width 344 height 118
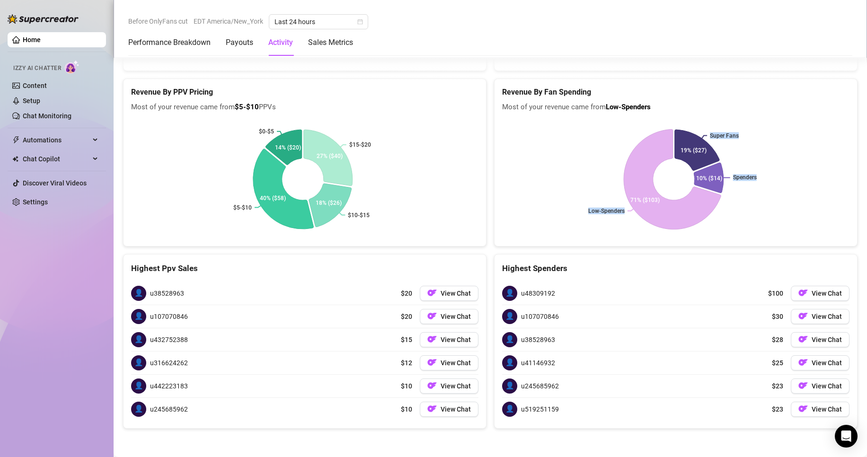
click at [696, 156] on icon at bounding box center [697, 150] width 44 height 41
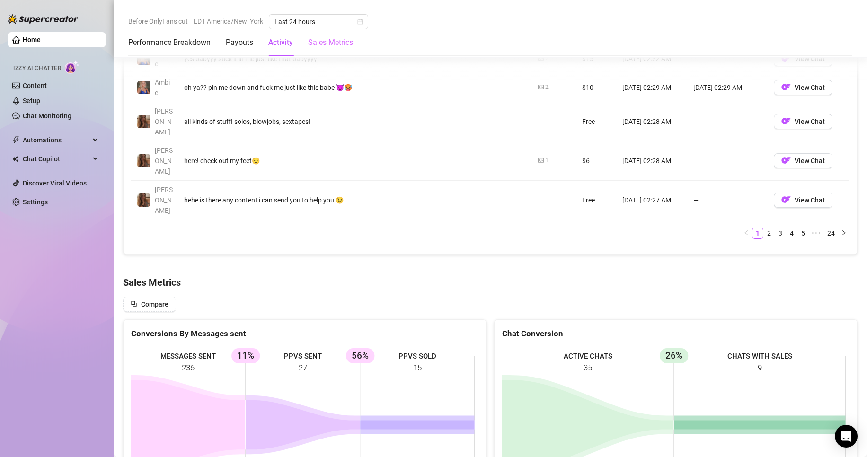
click at [331, 52] on div "Sales Metrics" at bounding box center [330, 42] width 45 height 26
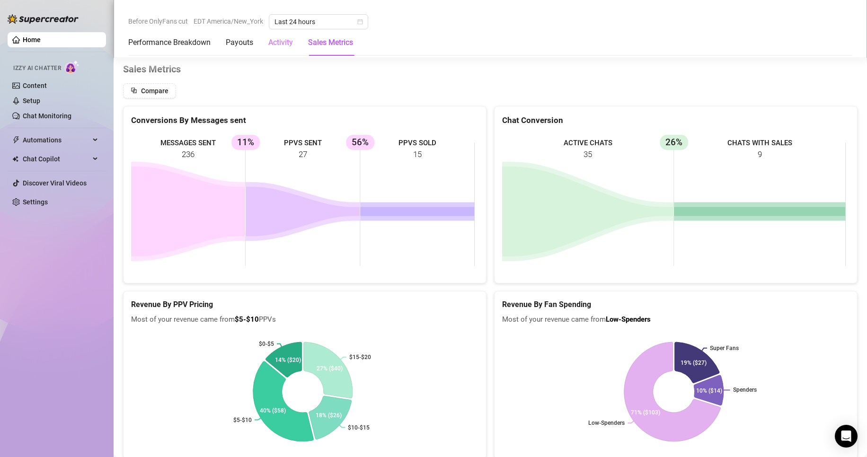
click at [286, 55] on div "Activity" at bounding box center [280, 42] width 25 height 26
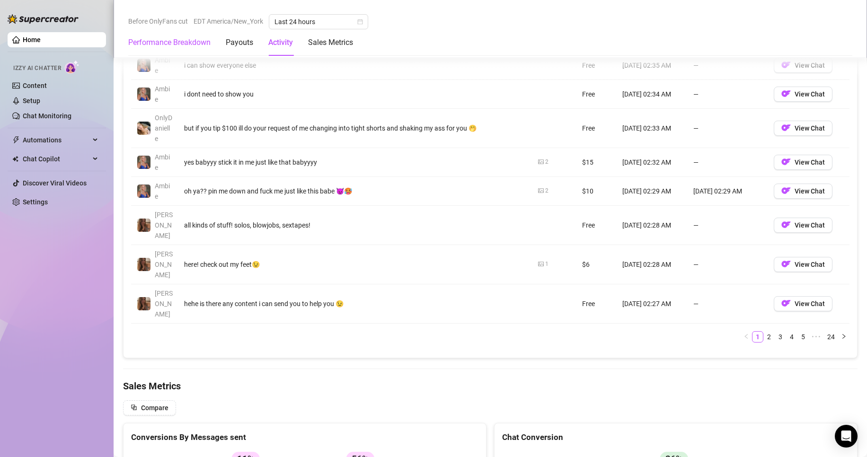
click at [211, 44] on Breakdown "Performance Breakdown" at bounding box center [169, 42] width 82 height 11
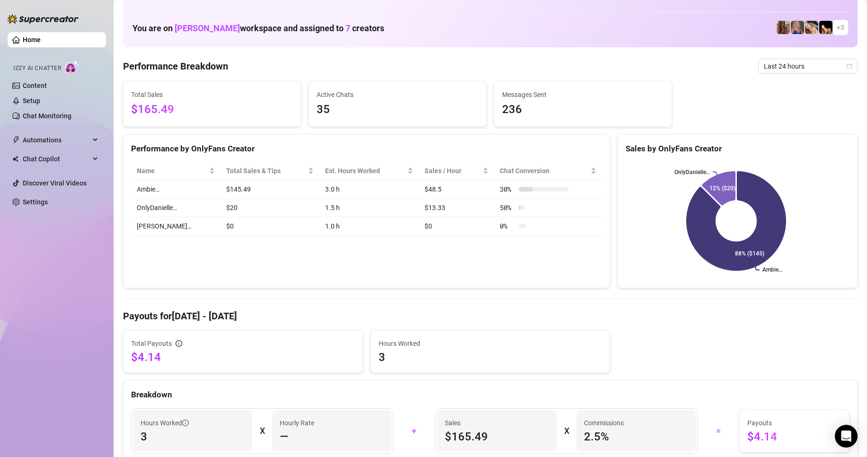
scroll to position [37, 0]
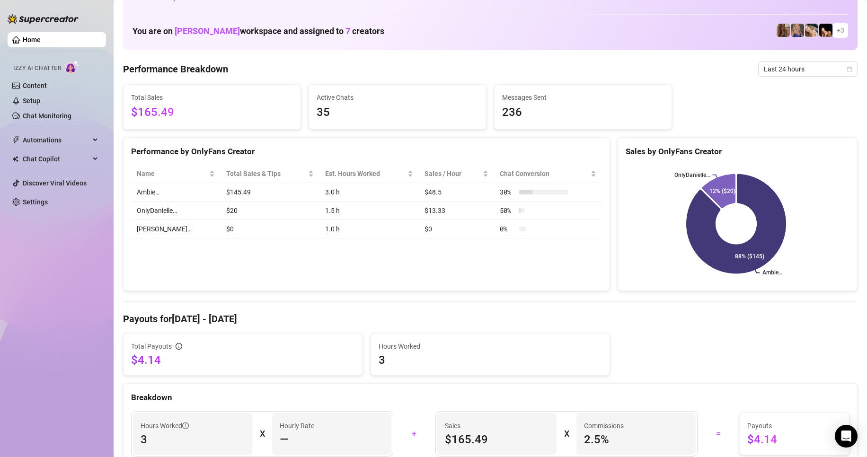
click at [195, 67] on Breakdown "Performance Breakdown" at bounding box center [175, 68] width 105 height 13
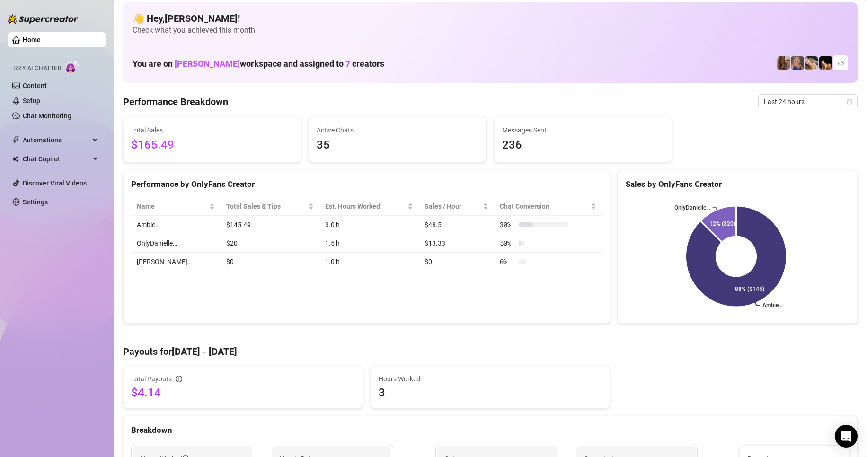
scroll to position [0, 0]
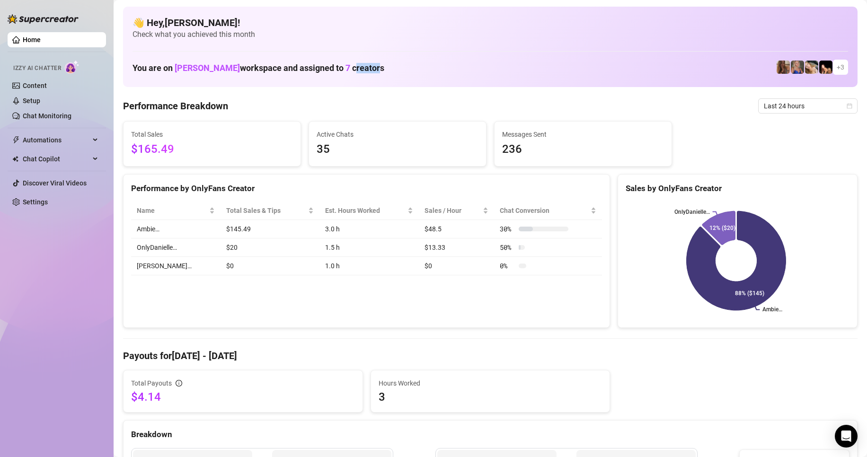
drag, startPoint x: 385, startPoint y: 66, endPoint x: 372, endPoint y: 66, distance: 12.3
click at [363, 66] on h1 "You are on Amber Grzybowski workspace and assigned to 7 creators" at bounding box center [258, 68] width 252 height 10
click at [840, 65] on div "👋 Hey, Ryan ! Check what you achieved this month You are on Amber Grzybowski wo…" at bounding box center [490, 47] width 734 height 80
click at [833, 66] on span "+ 3" at bounding box center [840, 67] width 15 height 15
click at [824, 109] on span "Last 24 hours" at bounding box center [808, 106] width 88 height 14
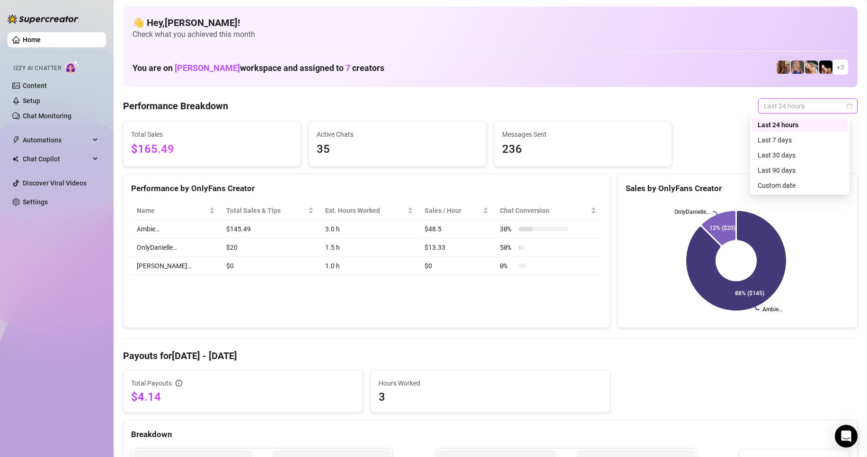
click at [824, 109] on span "Last 24 hours" at bounding box center [808, 106] width 88 height 14
click at [40, 105] on link "Setup" at bounding box center [32, 101] width 18 height 8
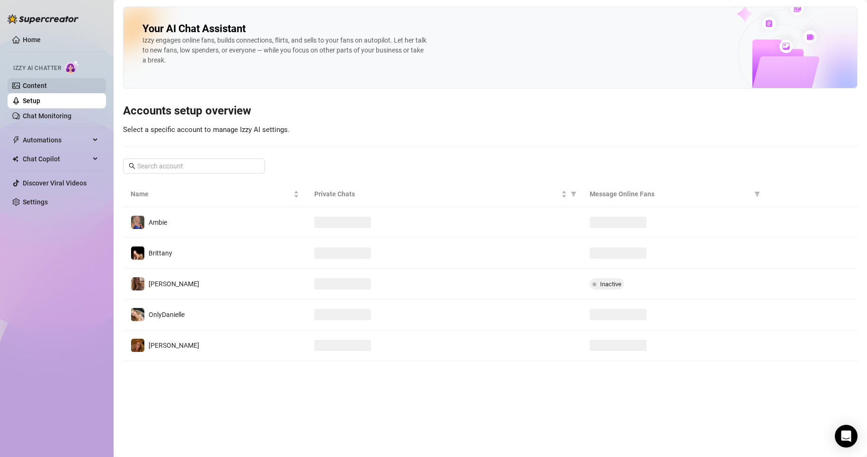
click at [47, 84] on link "Content" at bounding box center [35, 86] width 24 height 8
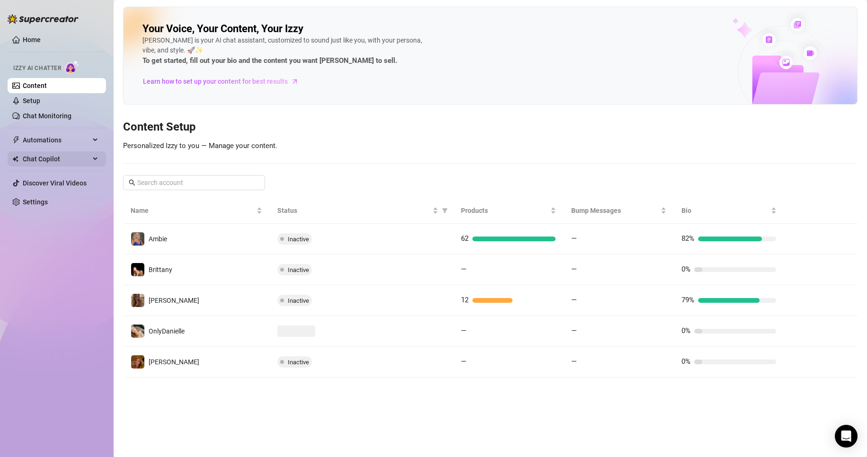
click at [60, 154] on span "Chat Copilot" at bounding box center [56, 158] width 67 height 15
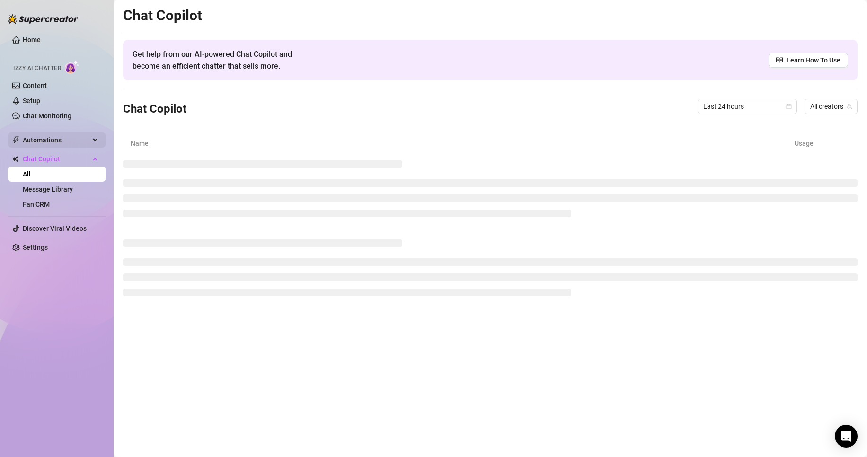
click at [53, 141] on span "Automations" at bounding box center [56, 139] width 67 height 15
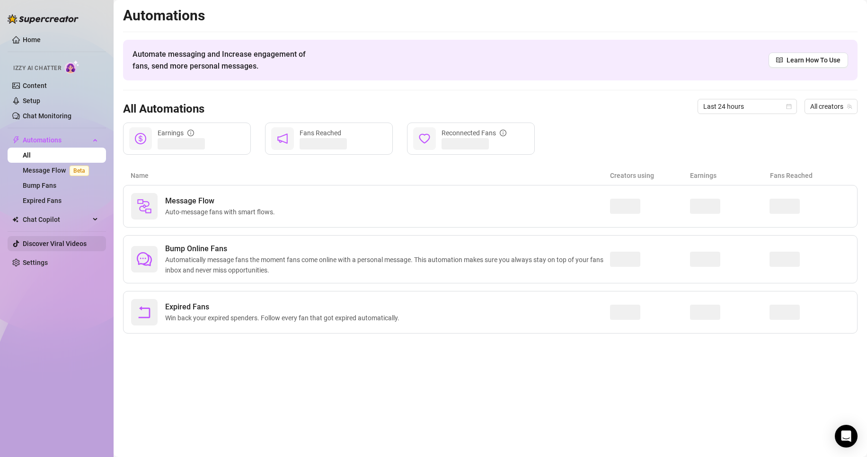
click at [40, 247] on link "Discover Viral Videos" at bounding box center [55, 244] width 64 height 8
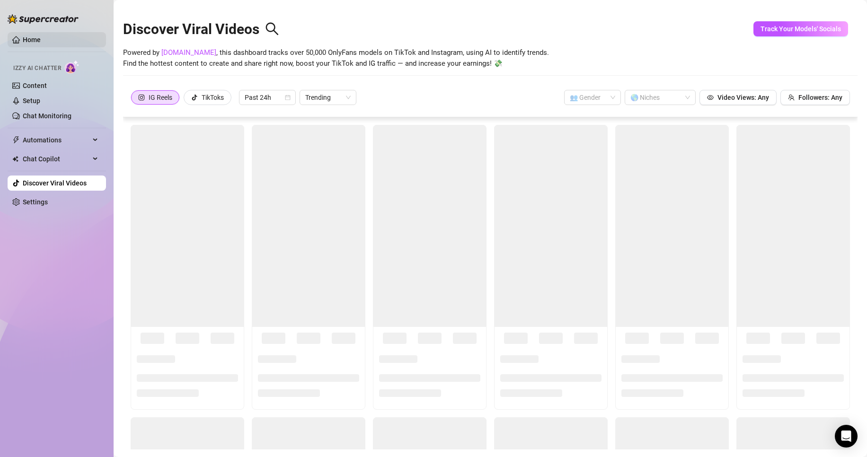
drag, startPoint x: 34, startPoint y: 40, endPoint x: 87, endPoint y: 47, distance: 53.4
click at [35, 40] on link "Home" at bounding box center [32, 40] width 18 height 8
click at [41, 36] on link "Home" at bounding box center [32, 40] width 18 height 8
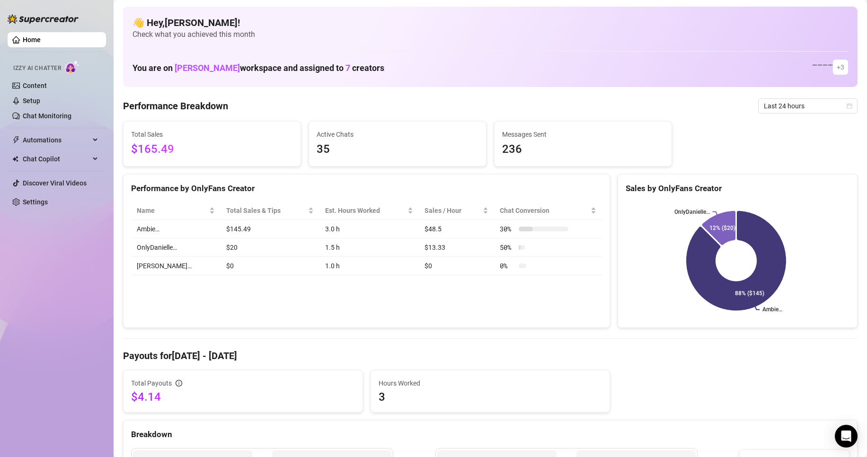
click at [37, 37] on link "Home" at bounding box center [32, 40] width 18 height 8
drag, startPoint x: 137, startPoint y: 151, endPoint x: 126, endPoint y: 149, distance: 10.7
click at [123, 150] on div "Total Sales $165.49" at bounding box center [212, 143] width 178 height 45
click at [183, 151] on span "$165.49" at bounding box center [212, 150] width 162 height 18
drag, startPoint x: 186, startPoint y: 151, endPoint x: 130, endPoint y: 144, distance: 57.2
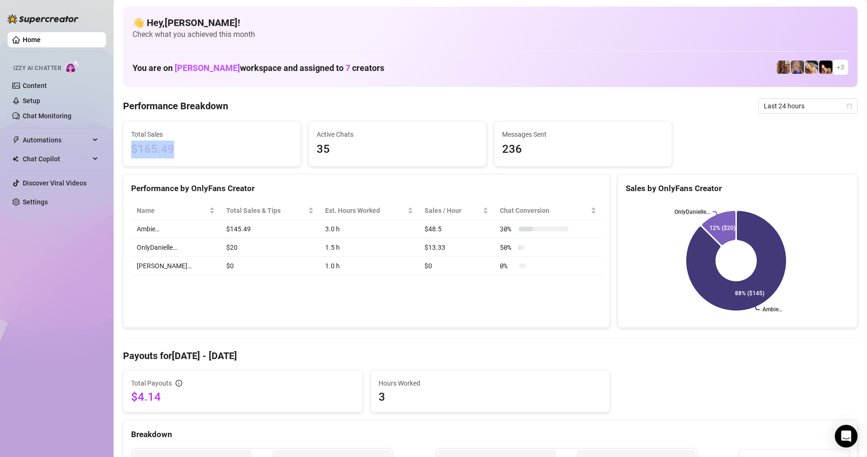
click at [130, 144] on div "Total Sales $165.49" at bounding box center [211, 144] width 177 height 44
click at [767, 106] on span "Last 24 hours" at bounding box center [808, 106] width 88 height 14
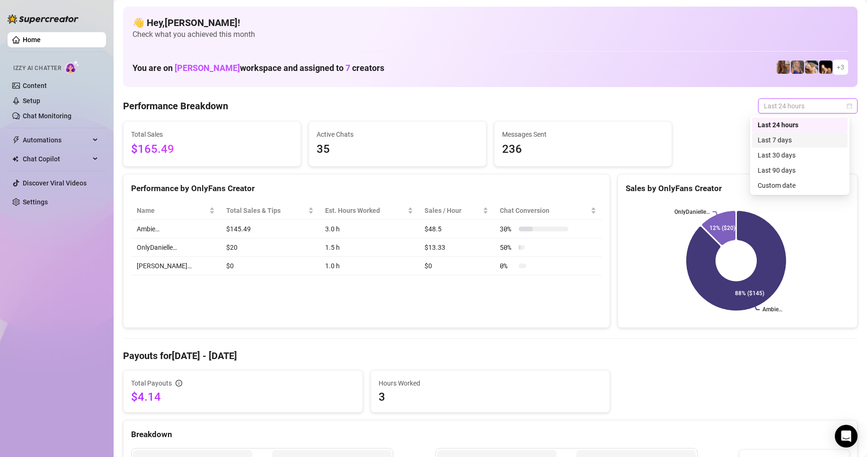
click at [771, 139] on div "Last 7 days" at bounding box center [800, 140] width 84 height 10
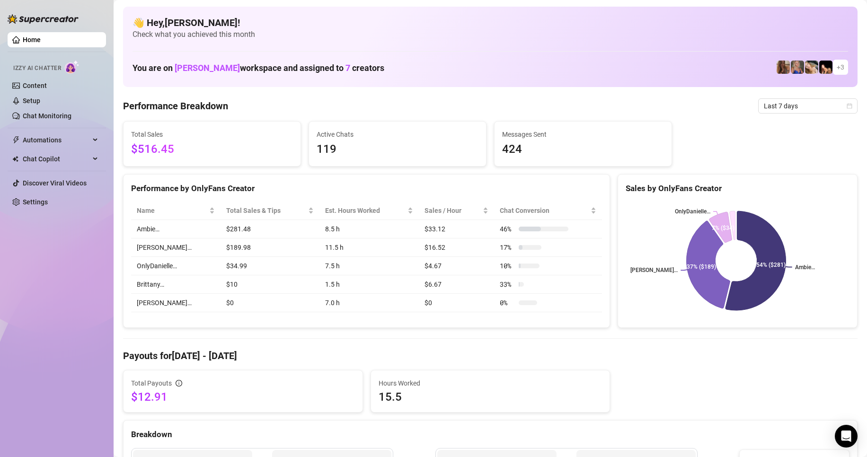
click at [6, 34] on aside "Home Izzy AI Chatter Content Setup Chat Monitoring Automations Chat Copilot Dis…" at bounding box center [57, 228] width 114 height 457
click at [783, 106] on span "Last 7 days" at bounding box center [808, 106] width 88 height 14
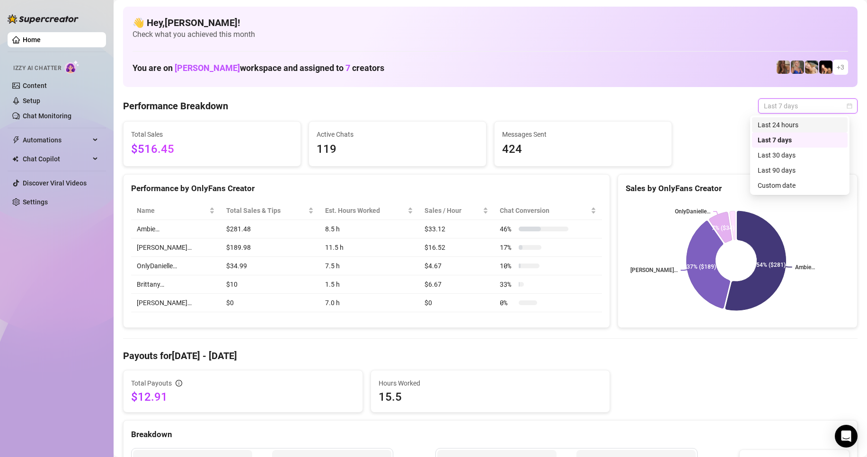
click at [783, 125] on div "Last 24 hours" at bounding box center [800, 125] width 84 height 10
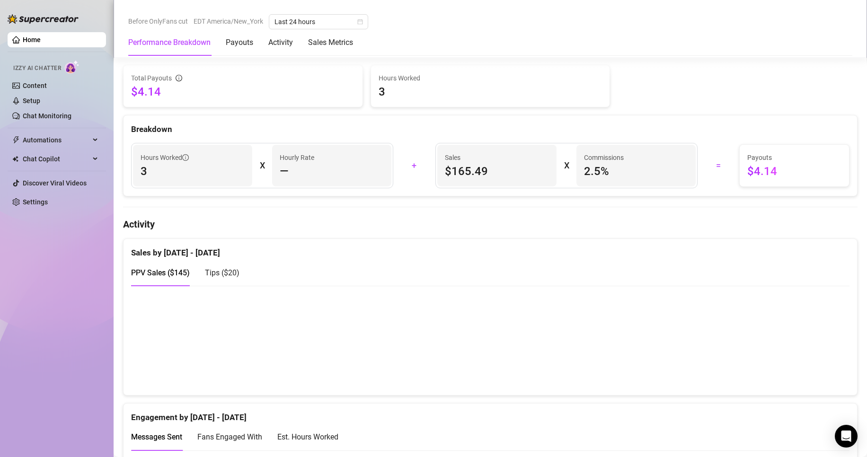
scroll to position [284, 0]
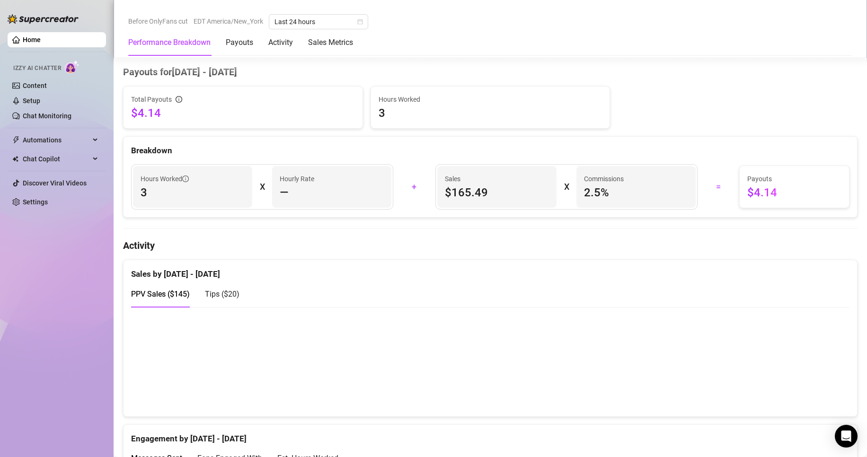
click at [488, 176] on span "Sales" at bounding box center [497, 179] width 104 height 10
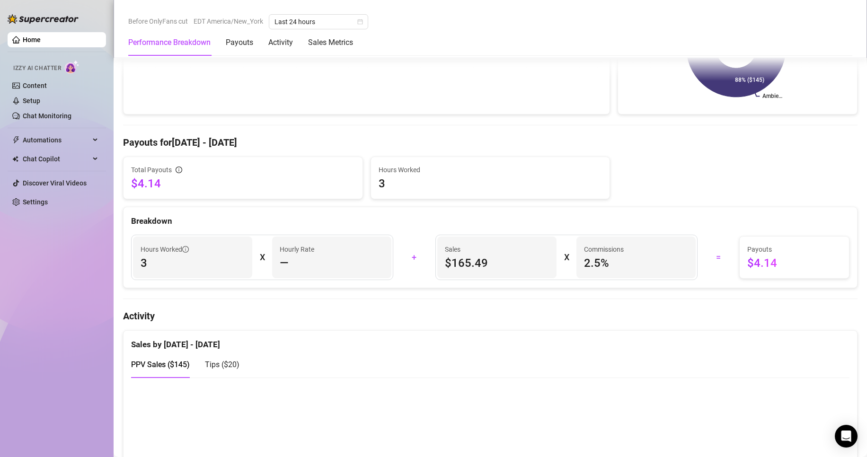
scroll to position [189, 0]
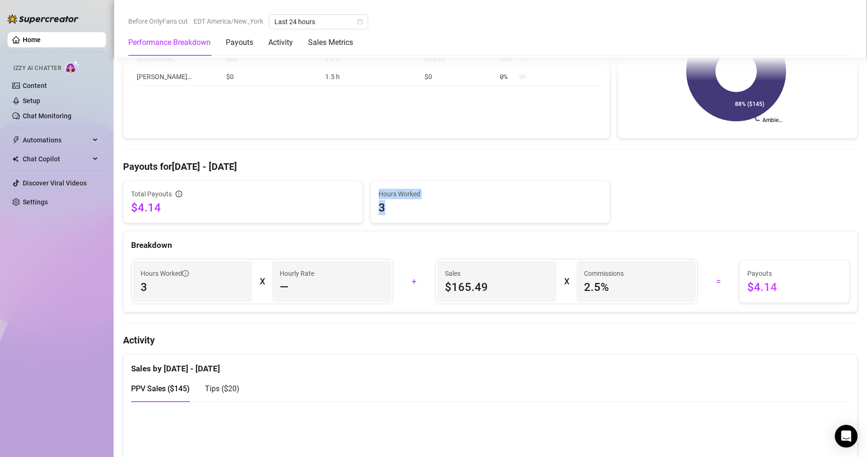
drag, startPoint x: 414, startPoint y: 203, endPoint x: 212, endPoint y: 206, distance: 202.5
click at [233, 206] on div "Total Payouts $4.14 Hours Worked 3" at bounding box center [490, 202] width 742 height 43
click at [281, 298] on div "Hourly Rate —" at bounding box center [331, 282] width 119 height 42
drag, startPoint x: 295, startPoint y: 288, endPoint x: 279, endPoint y: 286, distance: 16.2
click at [277, 288] on div "Hourly Rate —" at bounding box center [331, 282] width 119 height 42
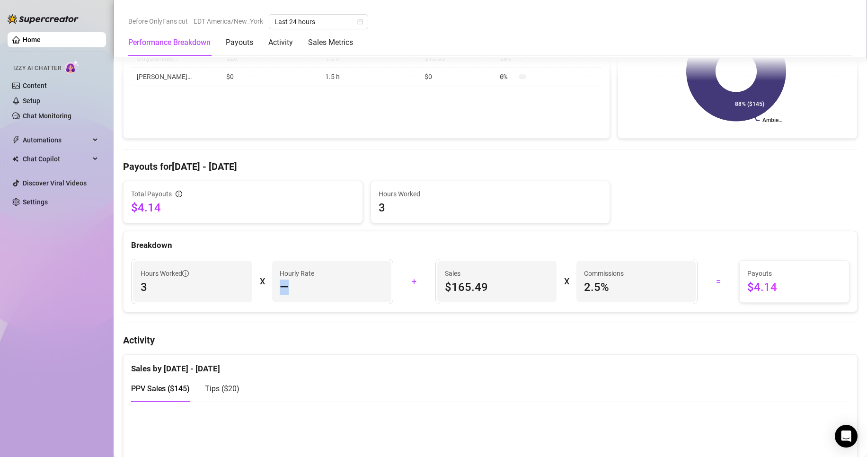
click at [296, 284] on div "—" at bounding box center [332, 287] width 104 height 15
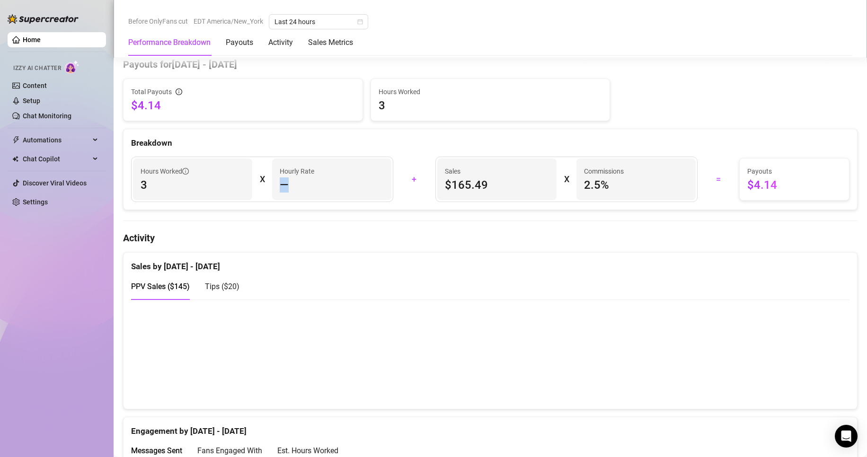
scroll to position [284, 0]
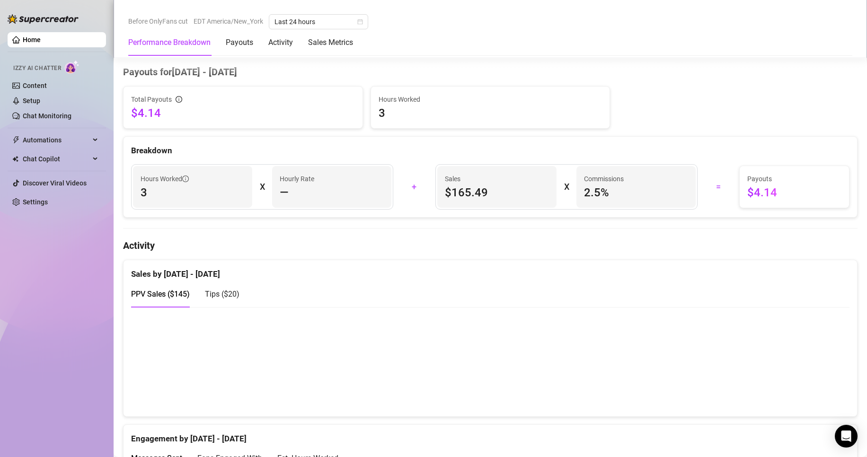
click at [222, 293] on span "Tips ( $20 )" at bounding box center [222, 294] width 35 height 9
click at [163, 291] on span "PPV Sales ( $145 )" at bounding box center [160, 294] width 59 height 9
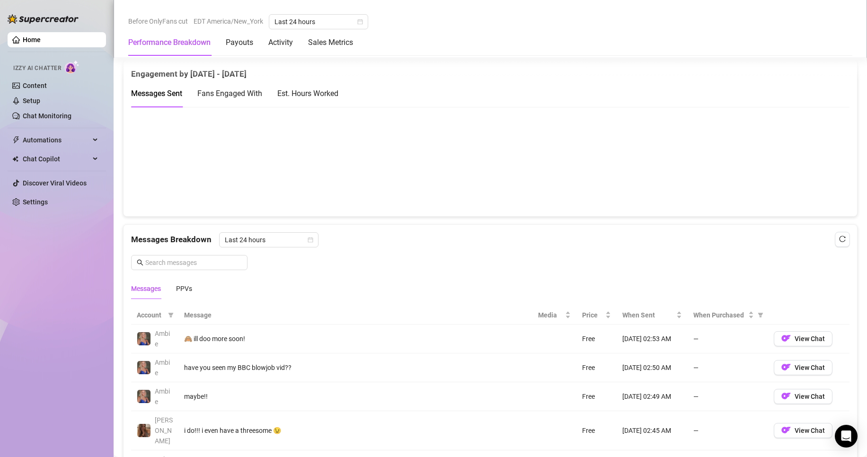
scroll to position [710, 0]
